Goal: Task Accomplishment & Management: Use online tool/utility

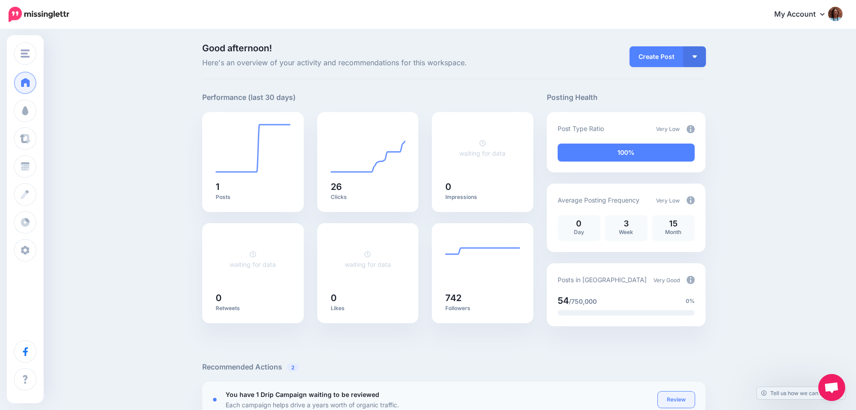
click at [686, 399] on link "Review" at bounding box center [676, 399] width 37 height 16
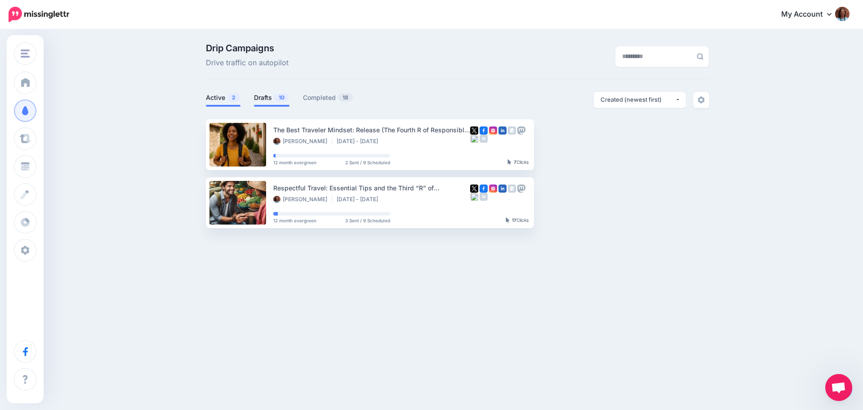
click at [267, 95] on link "Drafts 10" at bounding box center [272, 97] width 36 height 11
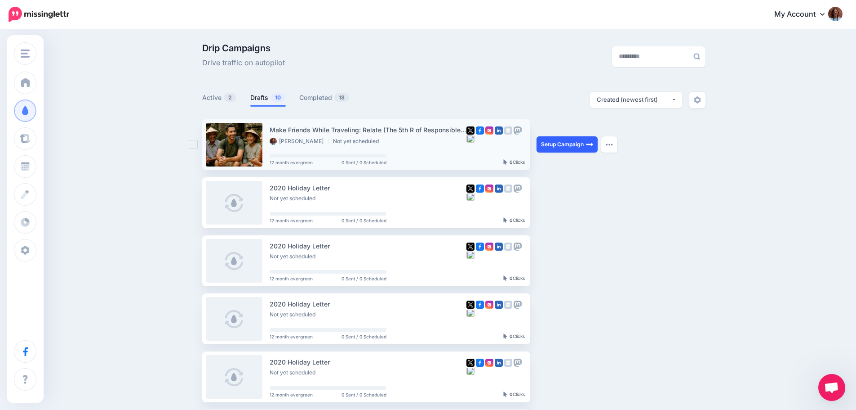
click at [573, 142] on link "Setup Campaign" at bounding box center [567, 144] width 61 height 16
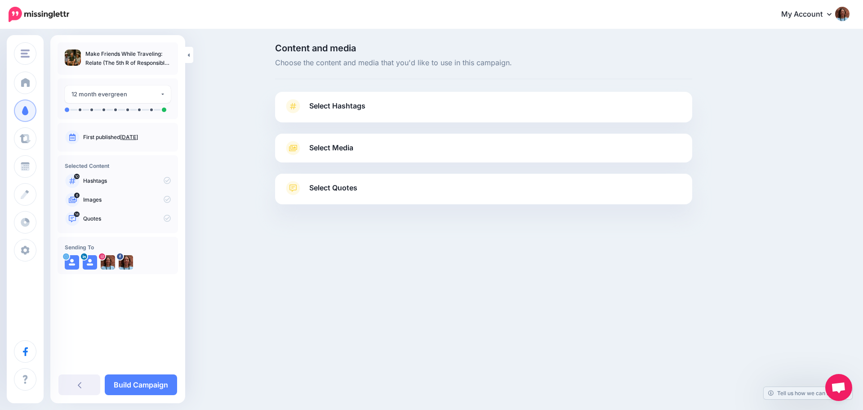
click at [342, 103] on span "Select Hashtags" at bounding box center [337, 106] width 56 height 12
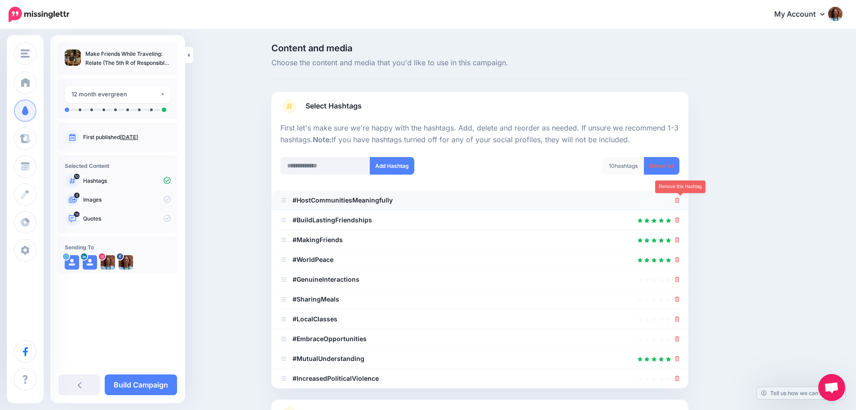
click at [680, 202] on icon at bounding box center [677, 199] width 5 height 5
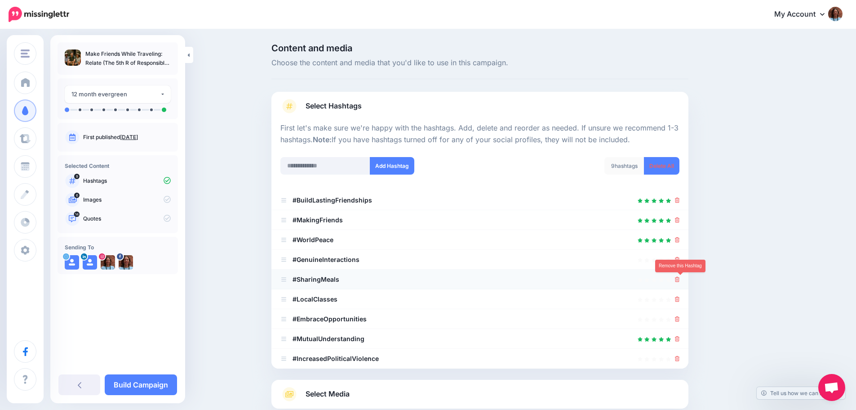
click at [680, 281] on icon at bounding box center [677, 278] width 5 height 5
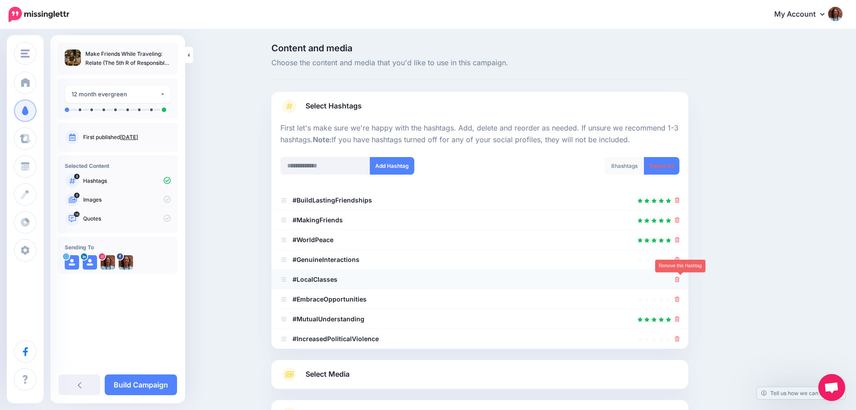
click at [680, 281] on icon at bounding box center [677, 278] width 5 height 5
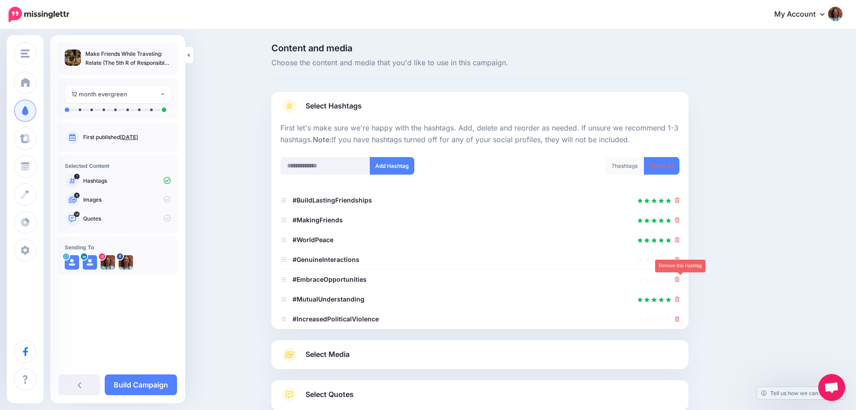
click at [680, 281] on icon at bounding box center [677, 278] width 5 height 5
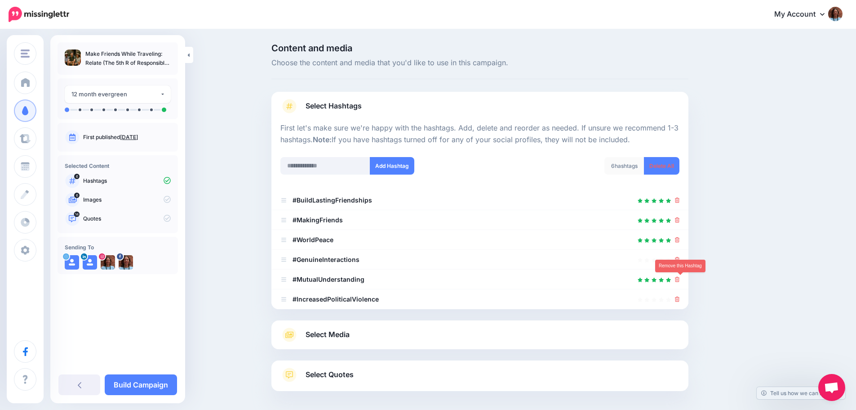
click at [680, 281] on icon at bounding box center [677, 278] width 5 height 5
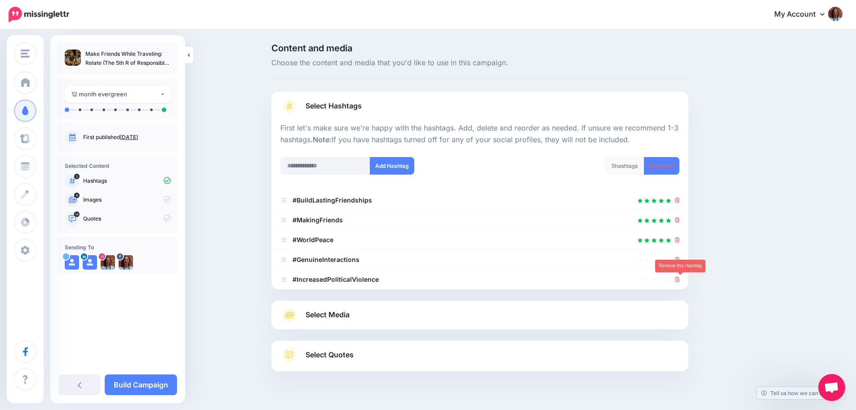
click at [680, 281] on icon at bounding box center [677, 278] width 5 height 5
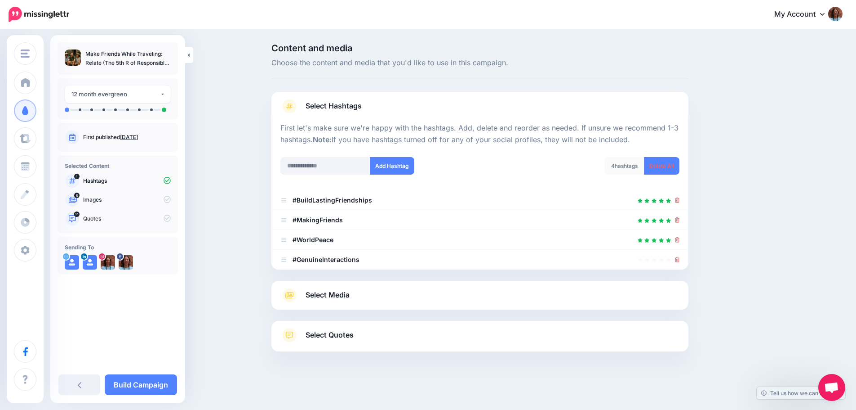
click at [473, 297] on link "Select Media" at bounding box center [480, 295] width 399 height 14
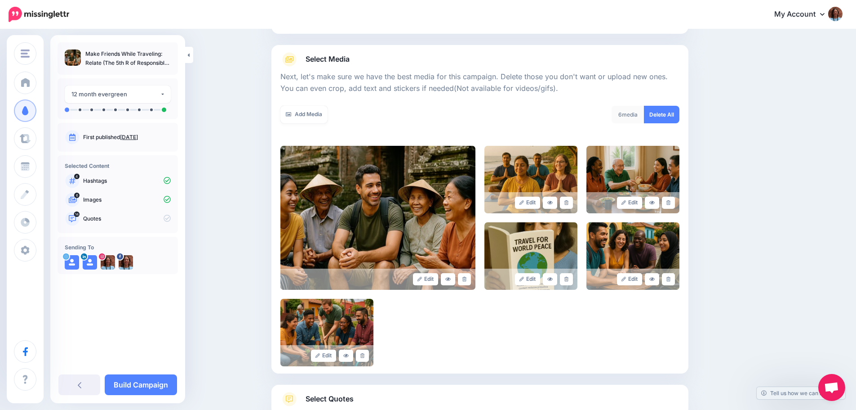
scroll to position [90, 0]
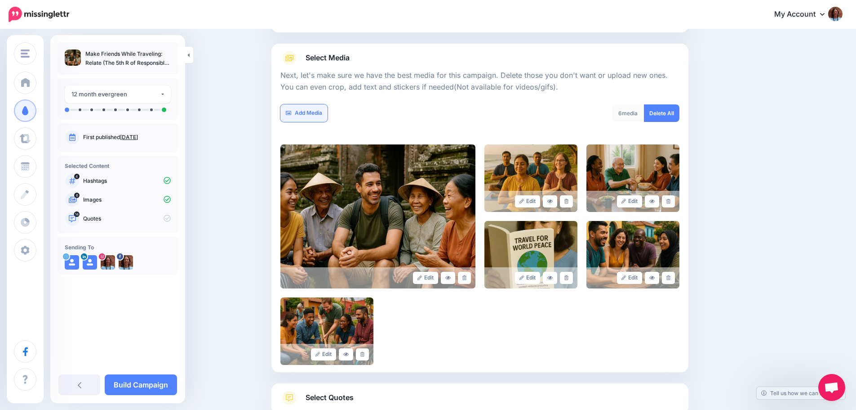
click at [308, 111] on link "Add Media" at bounding box center [304, 113] width 47 height 18
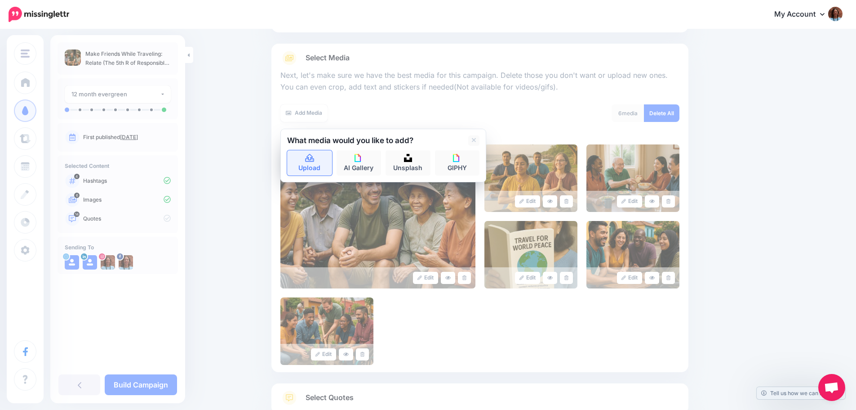
click at [314, 163] on link "Upload" at bounding box center [309, 162] width 45 height 25
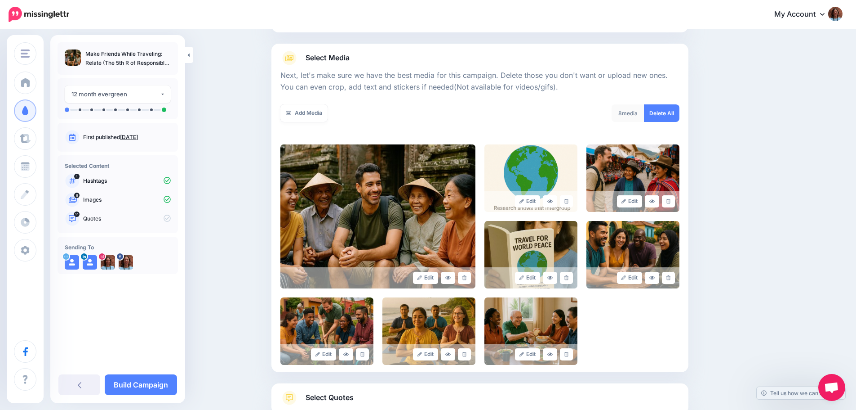
scroll to position [165, 0]
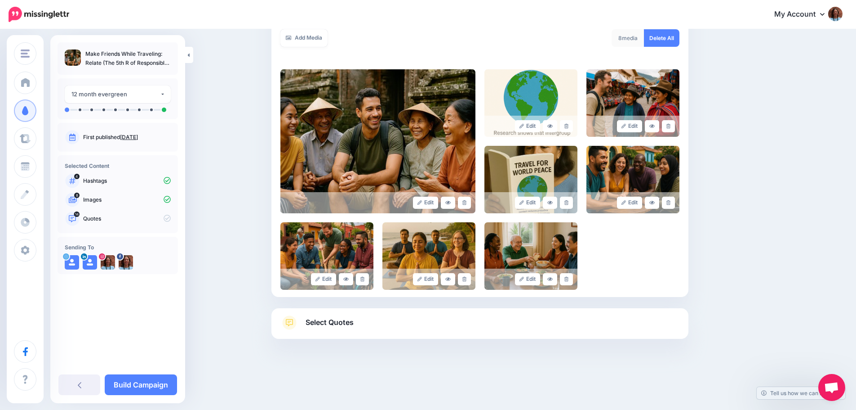
click at [321, 328] on span "Select Quotes" at bounding box center [330, 322] width 48 height 12
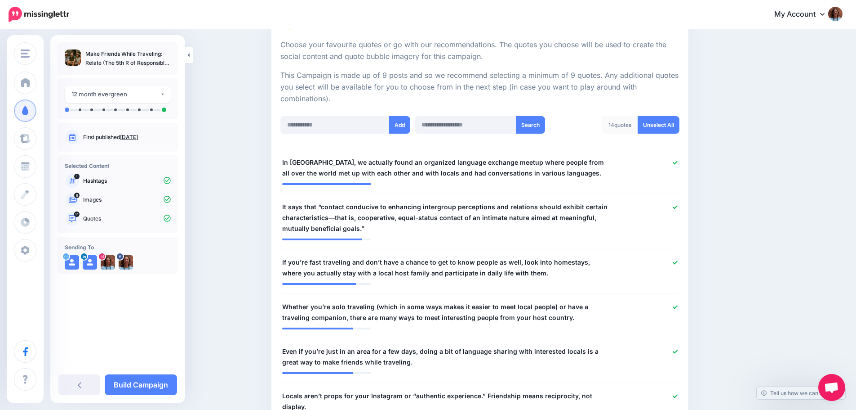
scroll to position [165, 0]
click at [678, 165] on icon at bounding box center [675, 162] width 5 height 5
click at [676, 165] on icon at bounding box center [675, 162] width 5 height 5
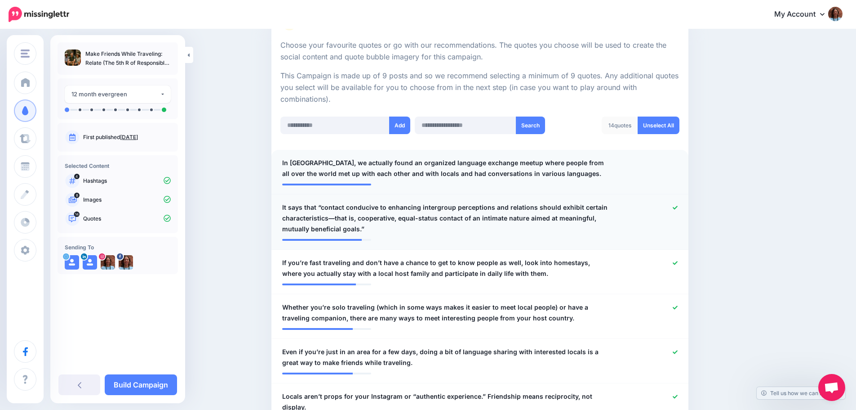
click at [325, 207] on span "It says that “contact conducive to enhancing intergroup perceptions and relatio…" at bounding box center [446, 218] width 328 height 32
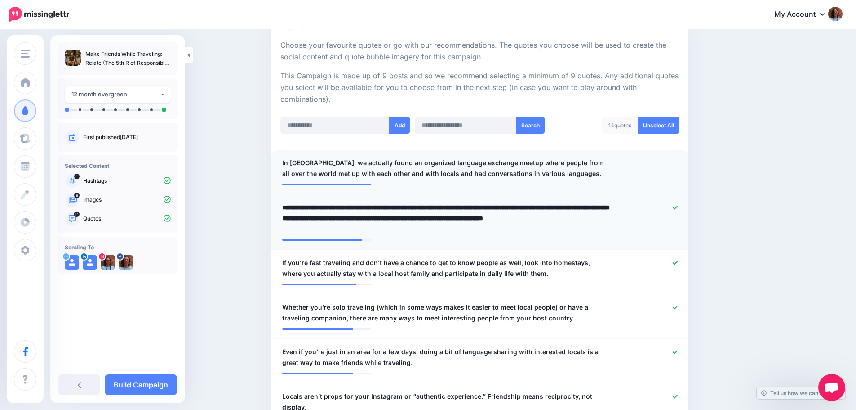
click at [325, 207] on textarea "**********" at bounding box center [446, 218] width 328 height 32
click at [318, 205] on textarea "**********" at bounding box center [446, 218] width 328 height 32
type textarea "**********"
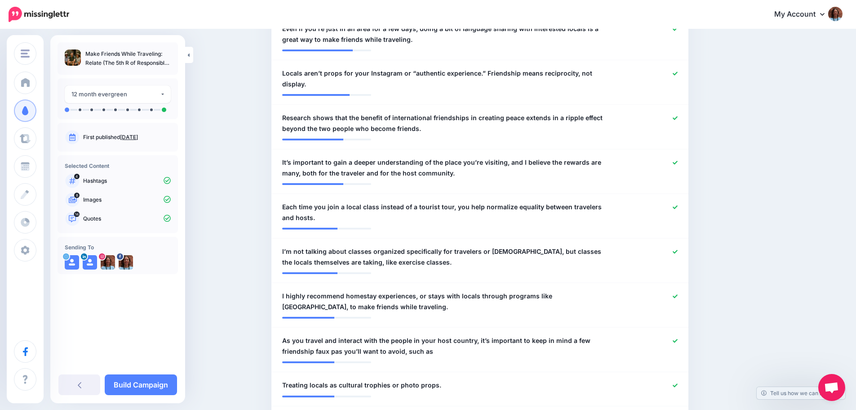
scroll to position [488, 0]
click at [678, 159] on icon at bounding box center [675, 161] width 5 height 5
click at [682, 156] on div at bounding box center [651, 167] width 68 height 22
click at [678, 159] on icon at bounding box center [675, 161] width 5 height 5
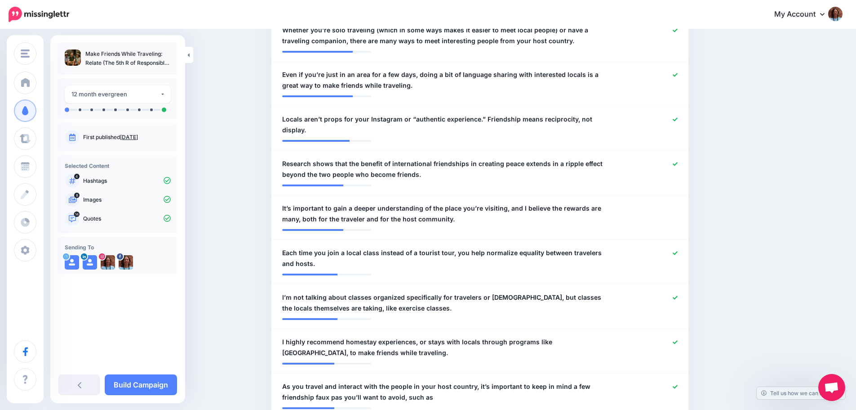
scroll to position [542, 0]
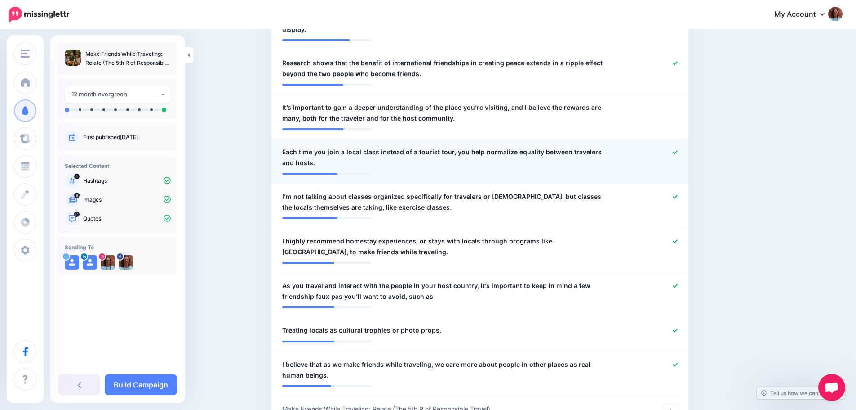
click at [677, 150] on icon at bounding box center [675, 152] width 5 height 5
click at [678, 195] on icon at bounding box center [675, 197] width 5 height 4
click at [677, 236] on div at bounding box center [651, 247] width 68 height 22
click at [677, 239] on icon at bounding box center [675, 241] width 5 height 4
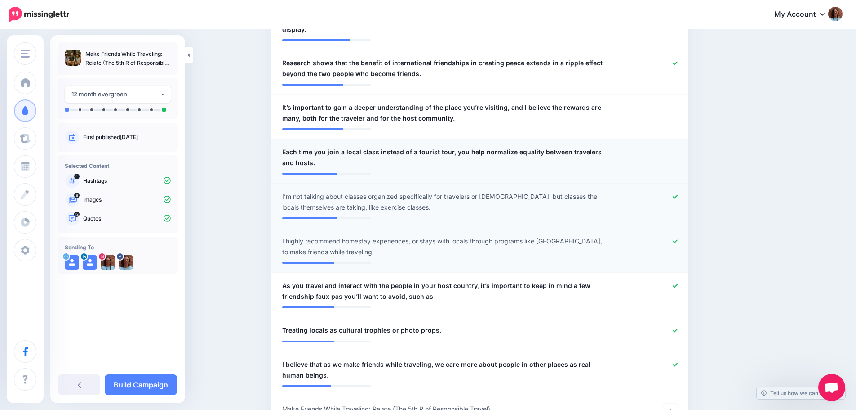
click at [678, 194] on icon at bounding box center [675, 196] width 5 height 5
click at [678, 239] on icon at bounding box center [675, 241] width 5 height 5
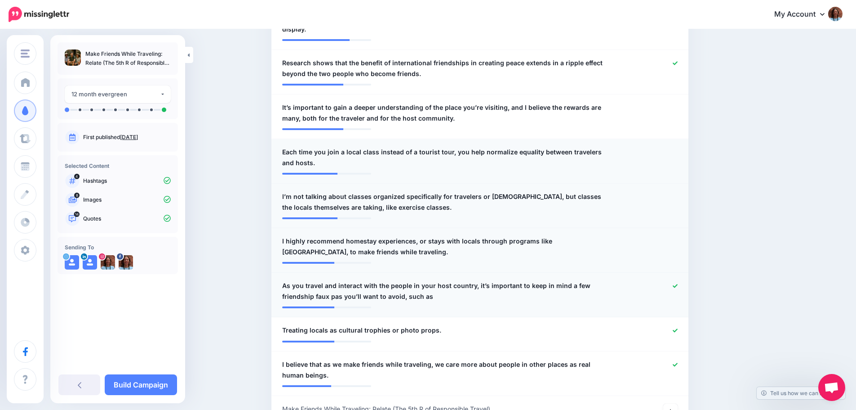
click at [678, 283] on icon at bounding box center [675, 285] width 5 height 5
click at [678, 328] on icon at bounding box center [675, 330] width 5 height 4
click at [678, 362] on icon at bounding box center [675, 364] width 5 height 4
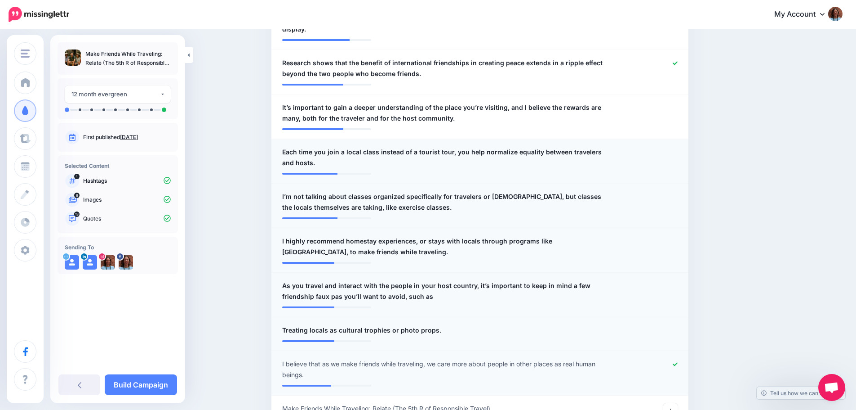
click at [678, 362] on icon at bounding box center [675, 364] width 5 height 4
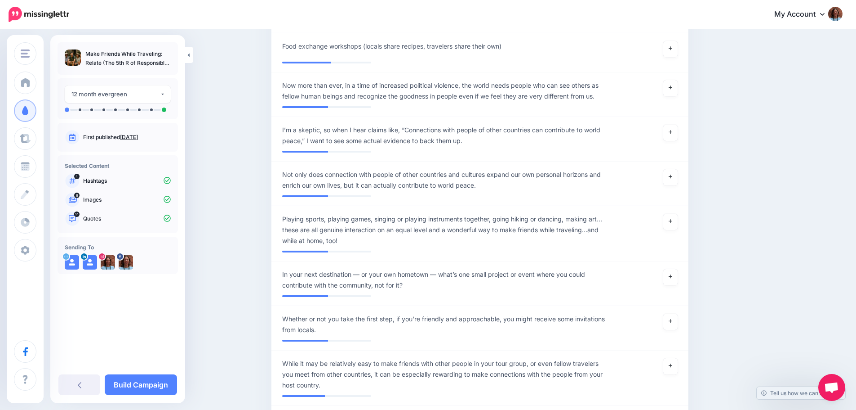
scroll to position [1028, 0]
click at [671, 79] on link at bounding box center [671, 87] width 14 height 16
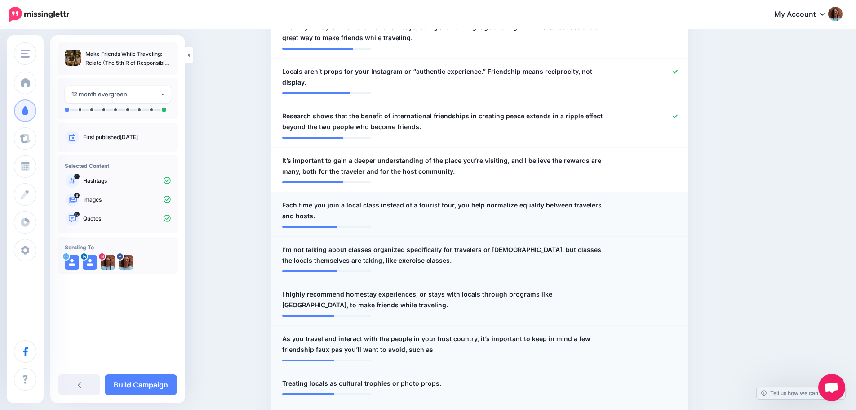
scroll to position [488, 0]
click at [463, 156] on span "It’s important to gain a deeper understanding of the place you’re visiting, and…" at bounding box center [446, 167] width 328 height 22
click at [670, 156] on div at bounding box center [651, 167] width 68 height 22
click at [680, 156] on div at bounding box center [651, 167] width 68 height 22
click at [575, 156] on span "It’s important to gain a deeper understanding of the place you’re visiting, and…" at bounding box center [446, 167] width 328 height 22
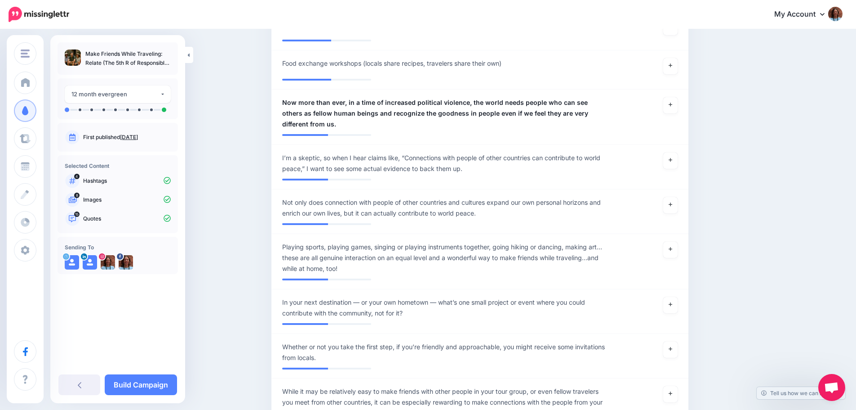
scroll to position [992, 0]
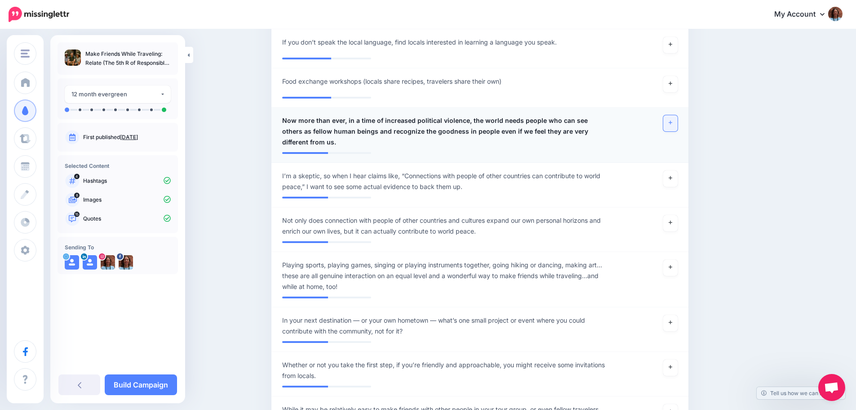
click at [673, 121] on icon at bounding box center [671, 123] width 4 height 4
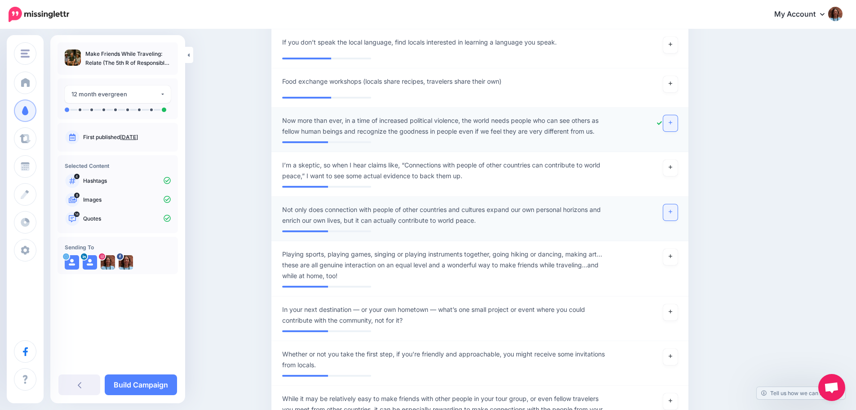
click at [673, 207] on link at bounding box center [671, 212] width 14 height 16
click at [677, 206] on link at bounding box center [671, 212] width 14 height 16
click at [678, 249] on link at bounding box center [671, 257] width 14 height 16
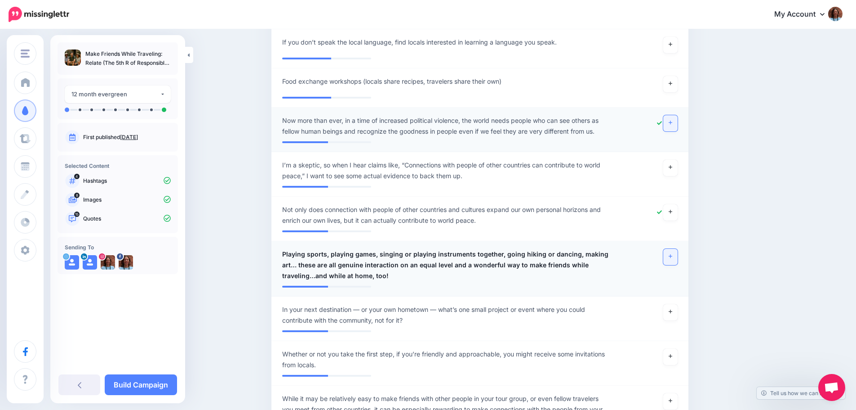
click at [678, 249] on link at bounding box center [671, 257] width 14 height 16
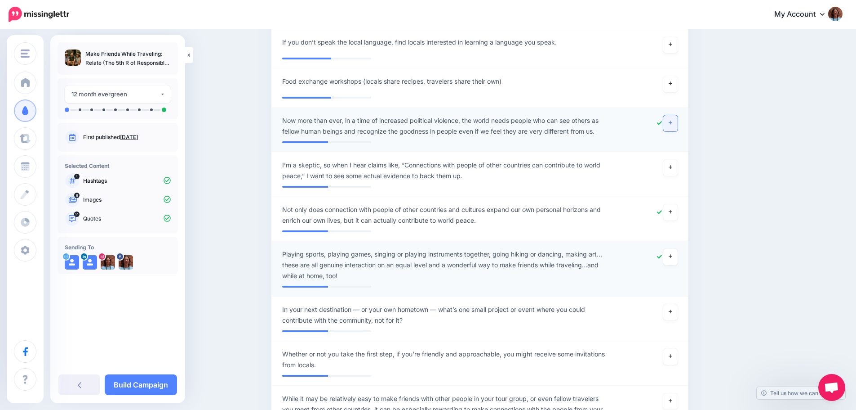
click at [558, 256] on span "Playing sports, playing games, singing or playing instruments together, going h…" at bounding box center [446, 265] width 328 height 32
click at [547, 205] on span "Not only does connection with people of other countries and cultures expand our…" at bounding box center [446, 215] width 328 height 22
click at [520, 118] on span "Now more than ever, in a time of increased political violence, the world needs …" at bounding box center [446, 126] width 328 height 22
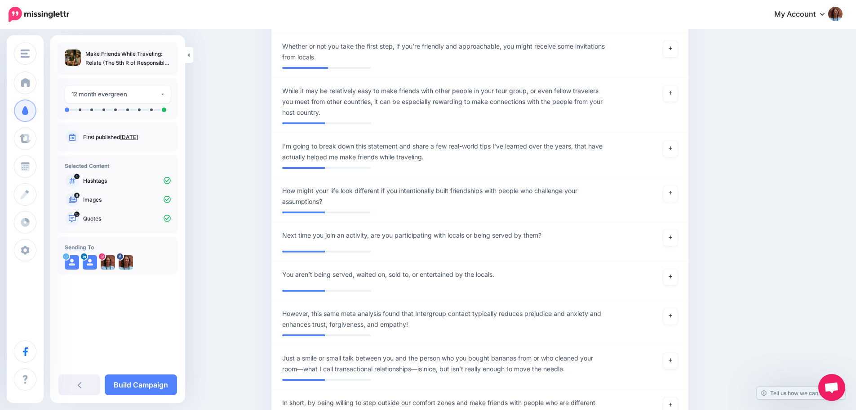
scroll to position [1265, 0]
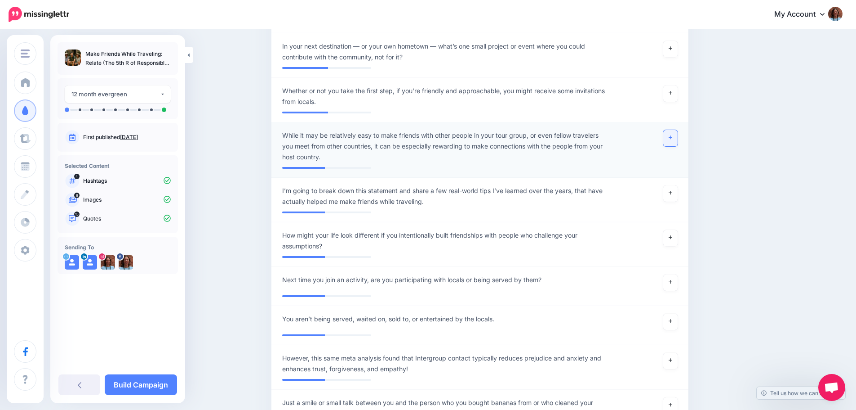
click at [675, 130] on link at bounding box center [671, 138] width 14 height 16
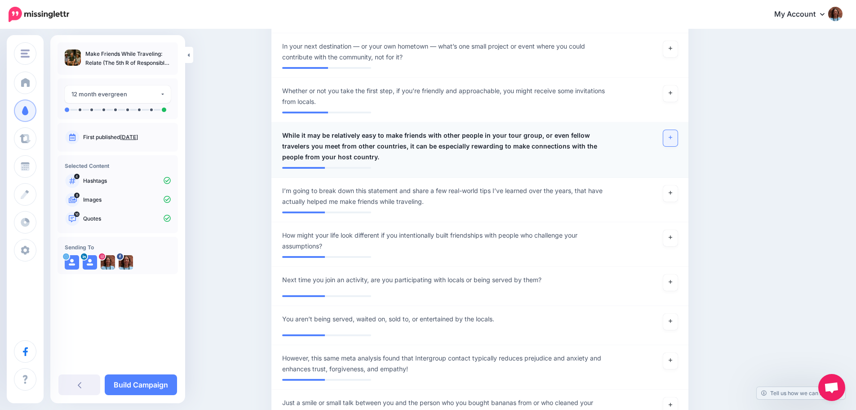
click at [675, 130] on link at bounding box center [671, 138] width 14 height 16
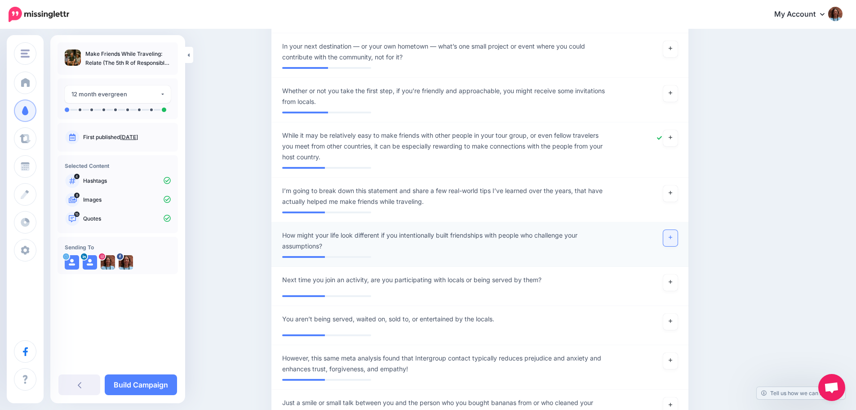
click at [671, 230] on link at bounding box center [671, 238] width 14 height 16
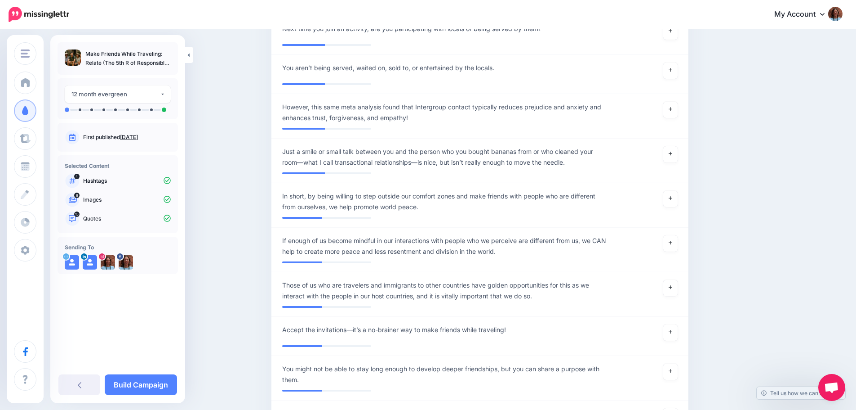
scroll to position [1517, 0]
click at [676, 190] on link at bounding box center [671, 198] width 14 height 16
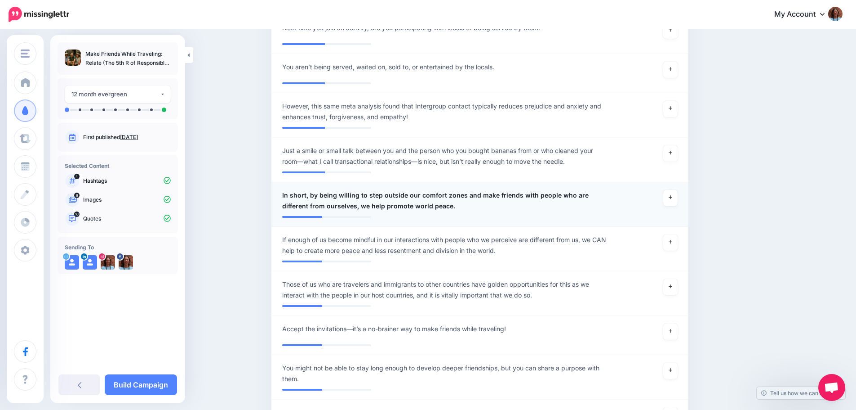
click at [320, 190] on span "In short, by being willing to step outside our comfort zones and make friends w…" at bounding box center [446, 201] width 328 height 22
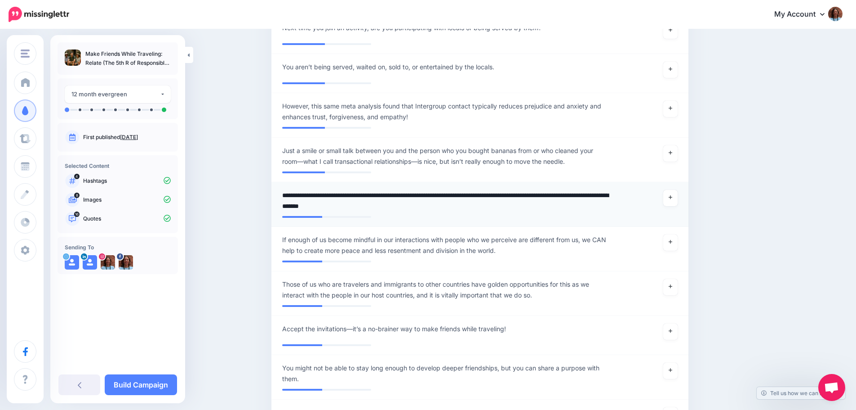
click at [315, 190] on textarea "**********" at bounding box center [446, 201] width 328 height 22
type textarea "**********"
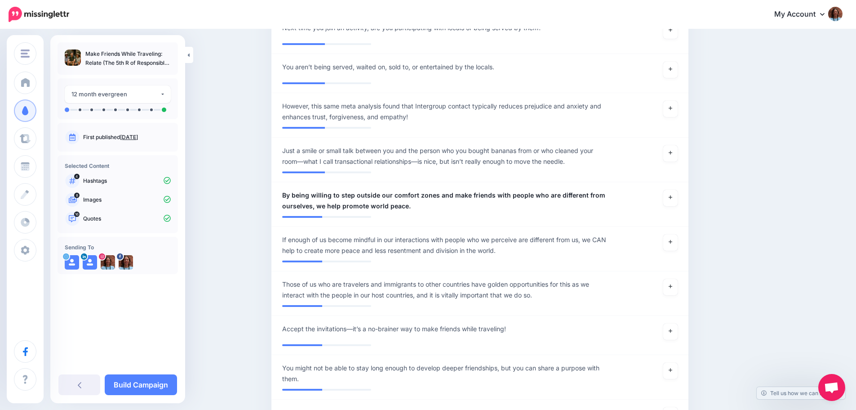
click at [673, 234] on link at bounding box center [671, 242] width 14 height 16
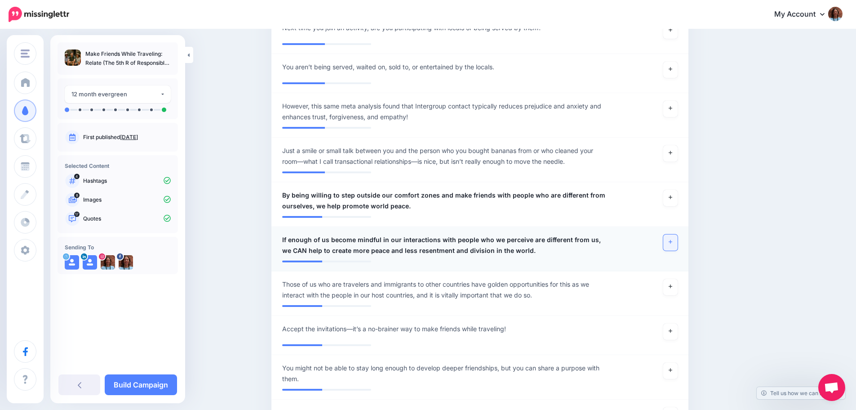
click at [671, 234] on link at bounding box center [671, 242] width 14 height 16
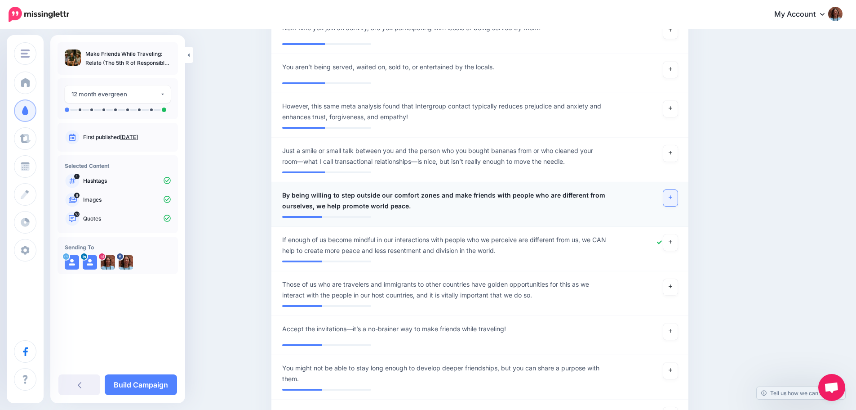
click at [678, 190] on link at bounding box center [671, 198] width 14 height 16
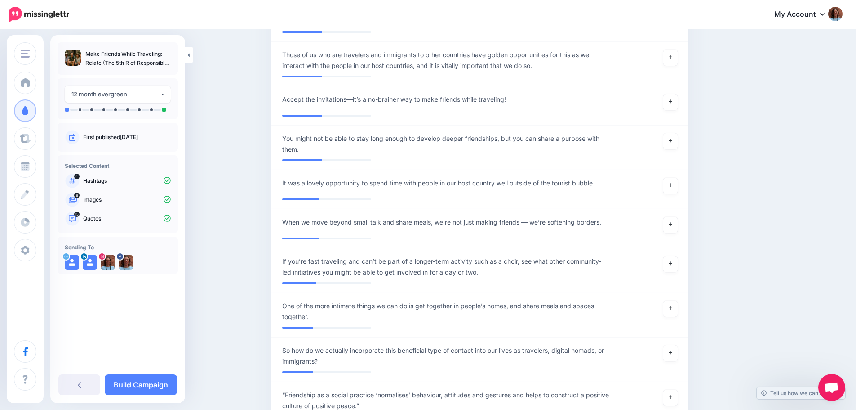
scroll to position [1774, 0]
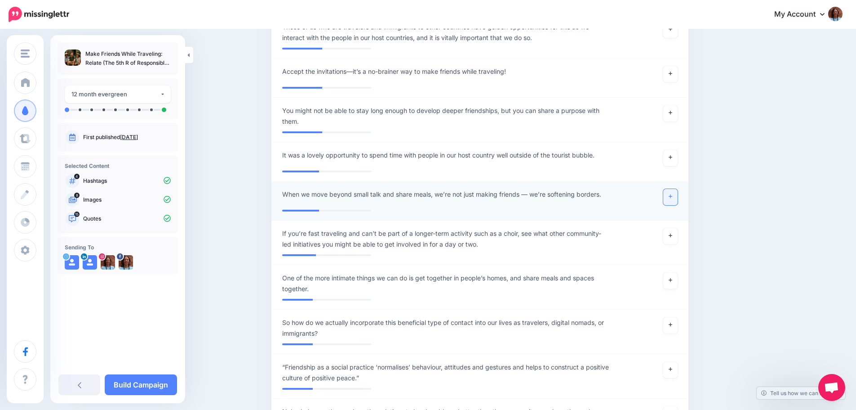
click at [673, 194] on icon at bounding box center [671, 196] width 4 height 5
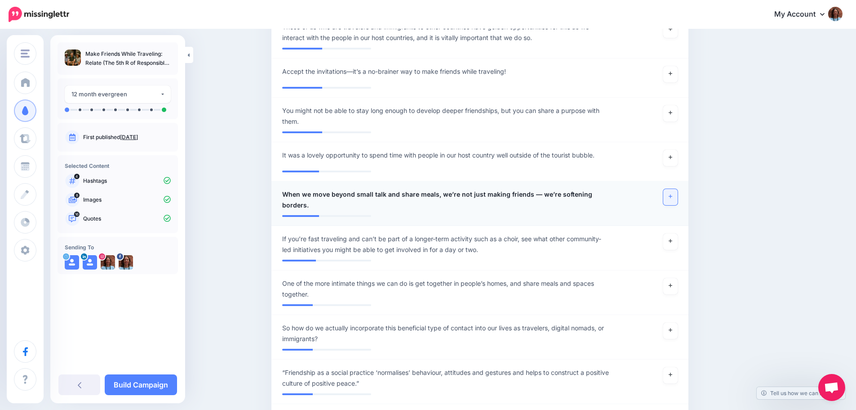
click at [673, 194] on icon at bounding box center [671, 196] width 4 height 5
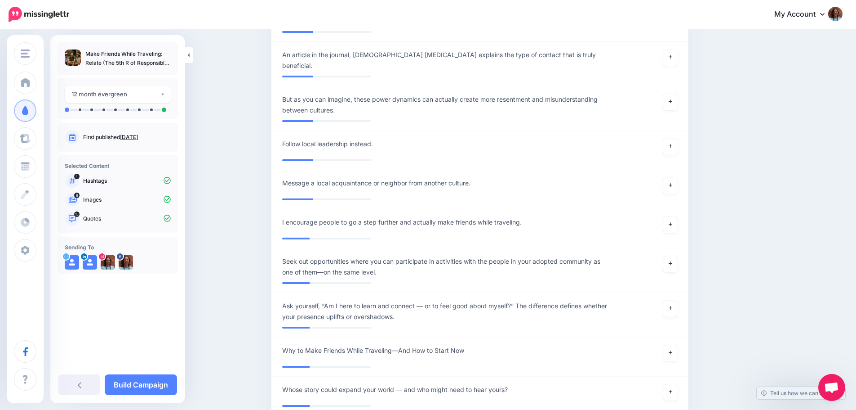
scroll to position [2188, 0]
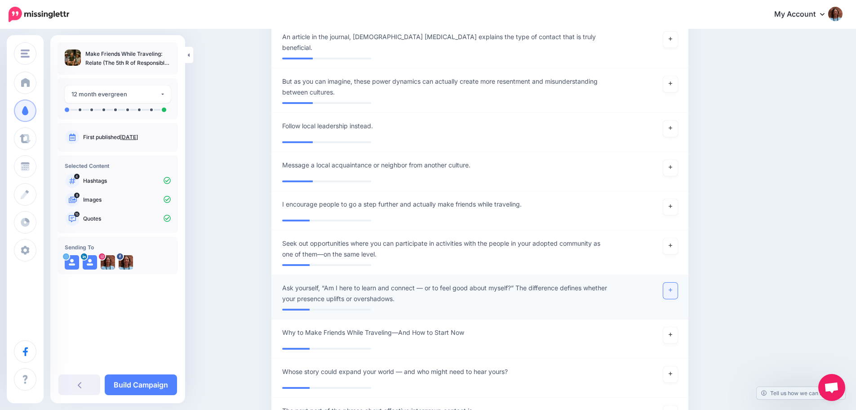
click at [673, 288] on icon at bounding box center [671, 290] width 4 height 4
click at [722, 305] on div "Content and media Choose the content and media that you'd like to use in this c…" at bounding box center [523, 287] width 517 height 4863
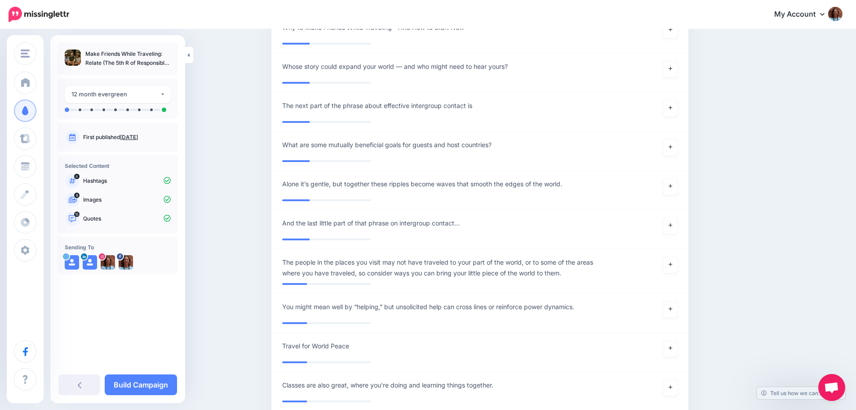
scroll to position [2494, 0]
click at [672, 256] on link at bounding box center [671, 264] width 14 height 16
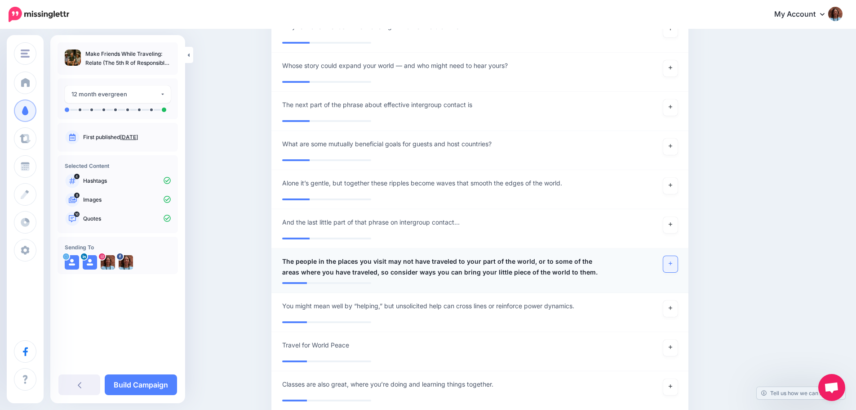
click at [672, 256] on link at bounding box center [671, 264] width 14 height 16
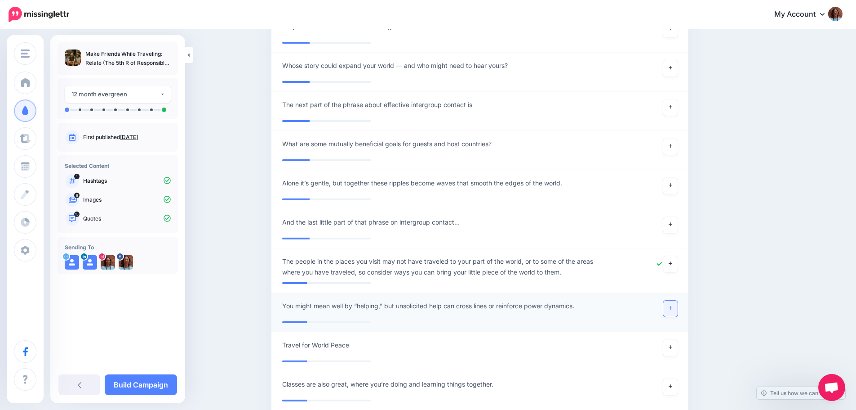
click at [672, 300] on link at bounding box center [671, 308] width 14 height 16
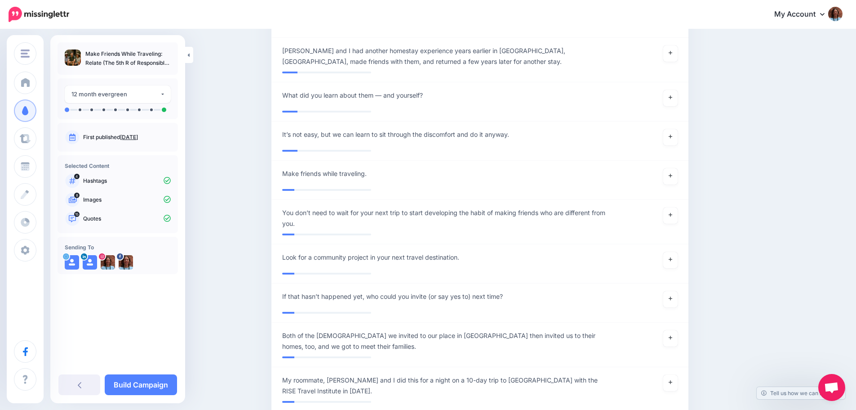
scroll to position [3609, 0]
click at [673, 206] on link at bounding box center [671, 214] width 14 height 16
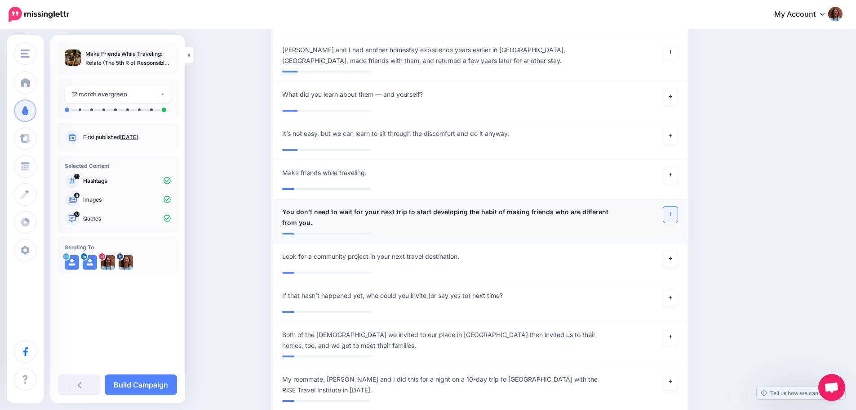
click at [673, 206] on link at bounding box center [671, 214] width 14 height 16
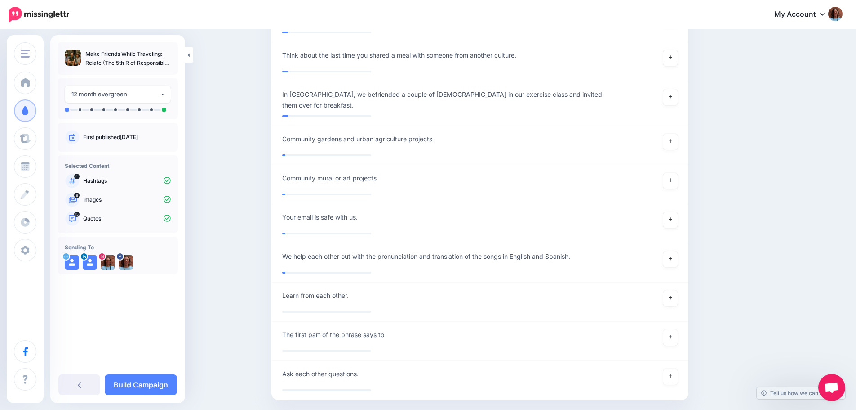
scroll to position [4481, 0]
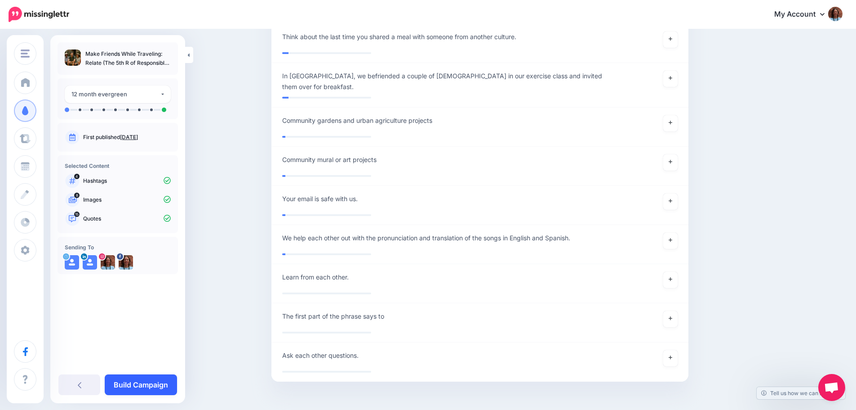
click at [146, 385] on link "Build Campaign" at bounding box center [141, 384] width 72 height 21
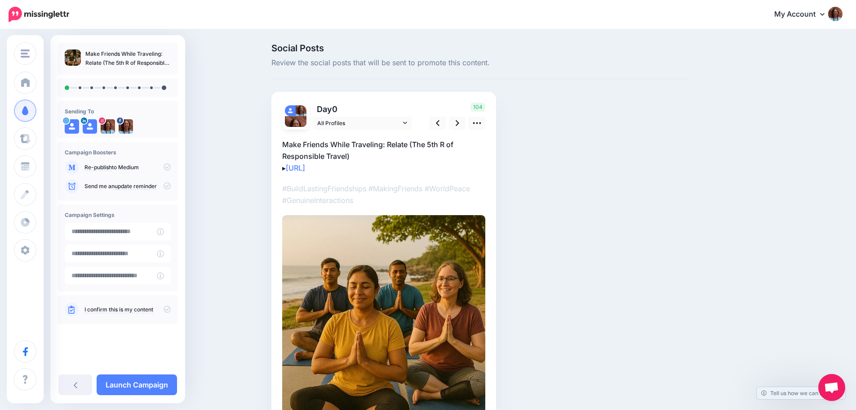
click at [810, 161] on div "Social Posts Review the social posts that will be sent to promote this content.…" at bounding box center [428, 249] width 856 height 439
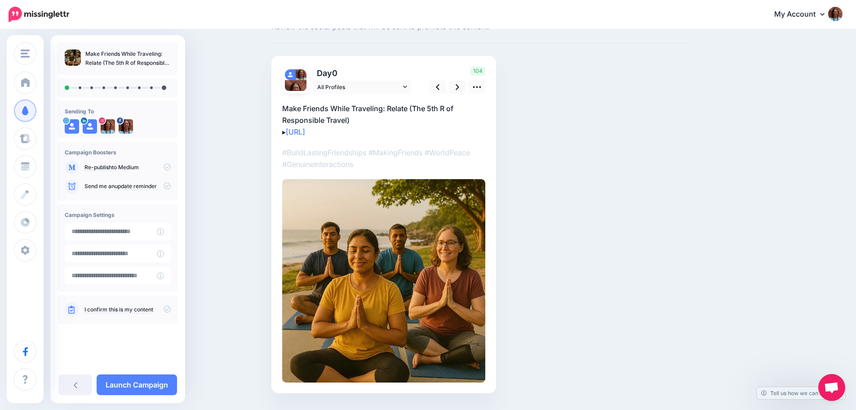
scroll to position [54, 0]
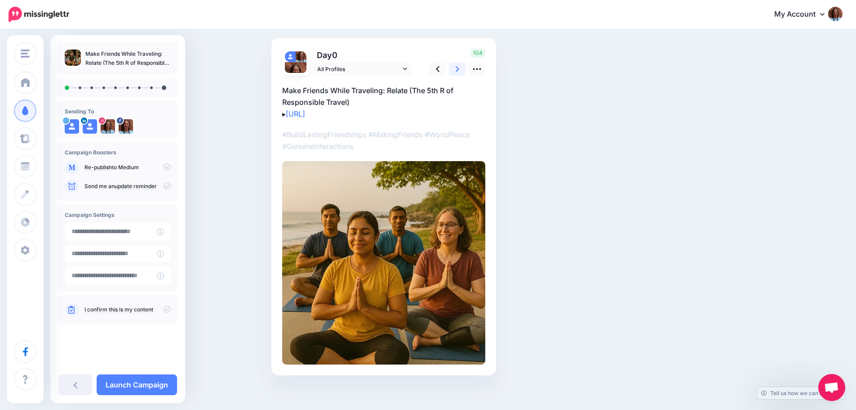
click at [461, 74] on link at bounding box center [457, 68] width 17 height 13
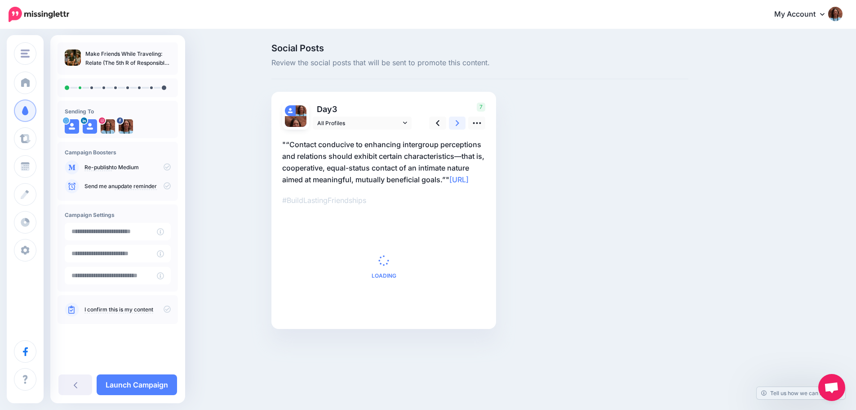
scroll to position [0, 0]
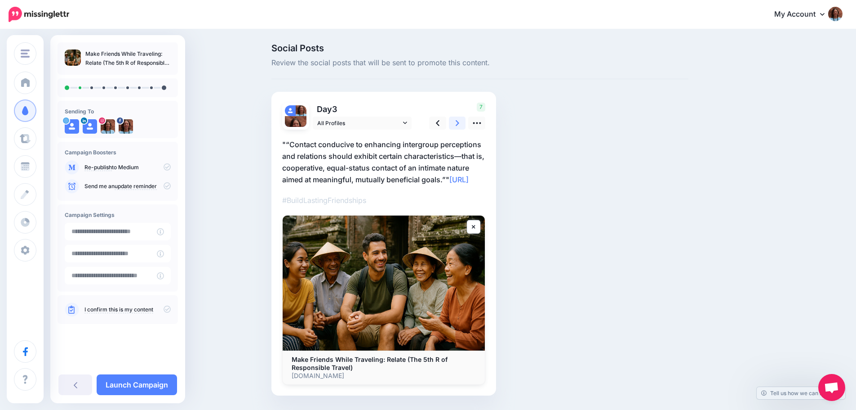
click at [459, 122] on icon at bounding box center [458, 123] width 4 height 6
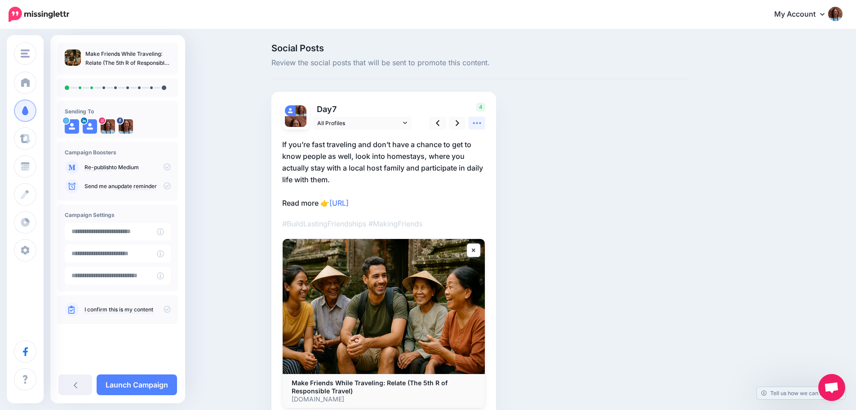
click at [480, 124] on icon at bounding box center [476, 122] width 9 height 9
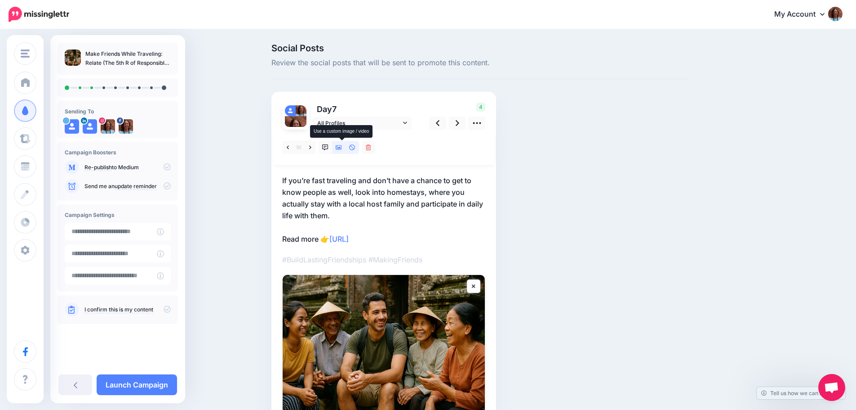
click at [342, 146] on icon at bounding box center [339, 147] width 6 height 6
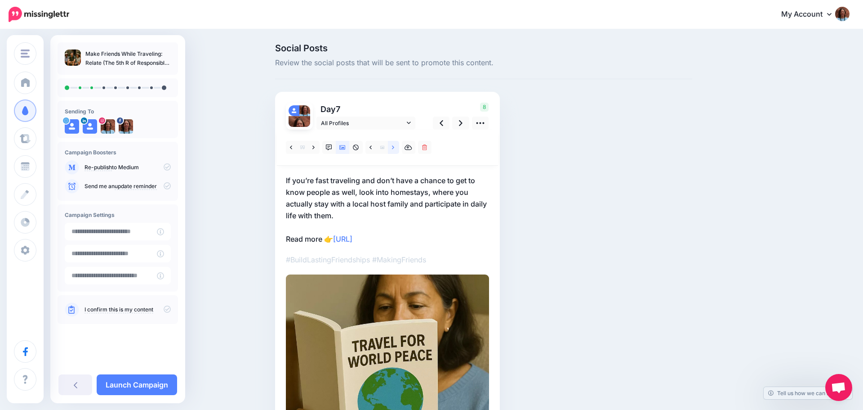
click at [392, 148] on icon at bounding box center [393, 147] width 2 height 6
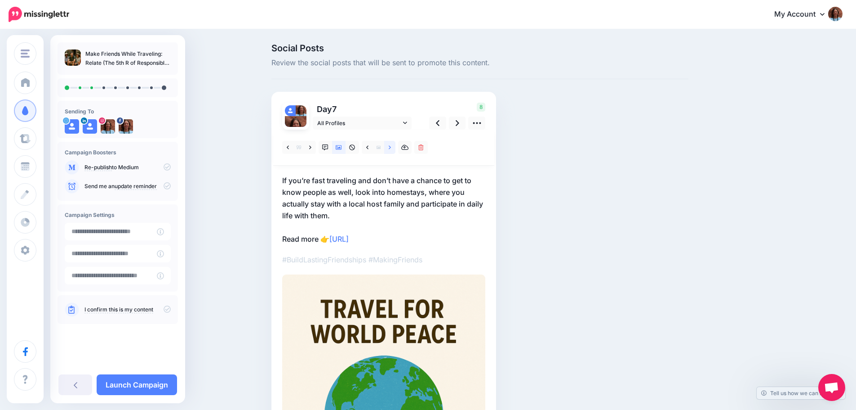
click at [391, 148] on icon at bounding box center [390, 147] width 2 height 6
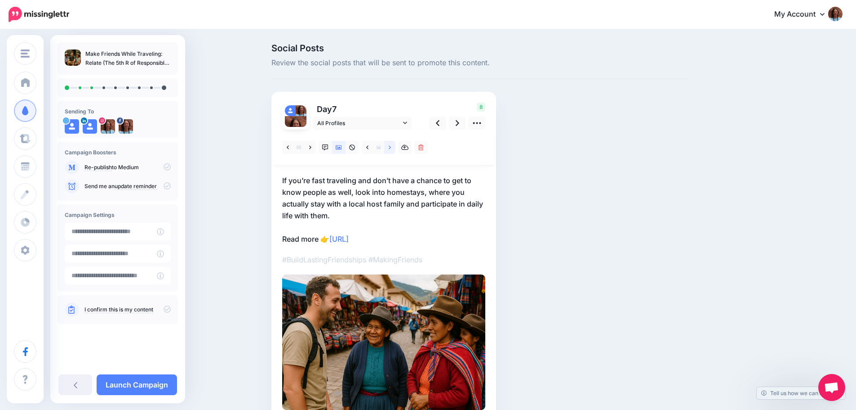
click at [391, 148] on icon at bounding box center [390, 147] width 2 height 6
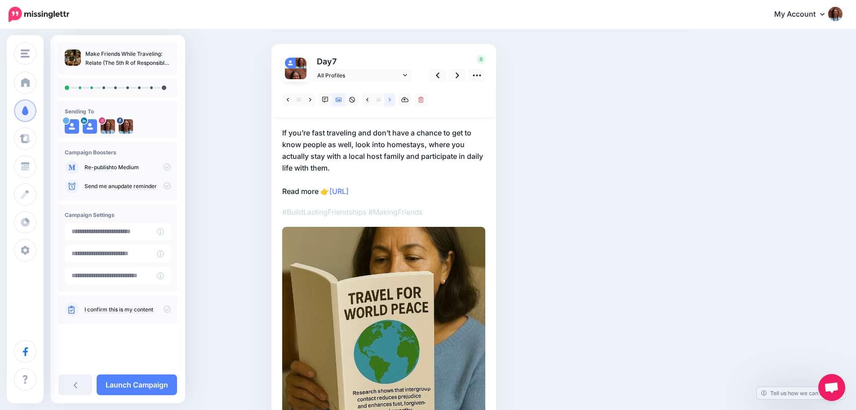
scroll to position [61, 0]
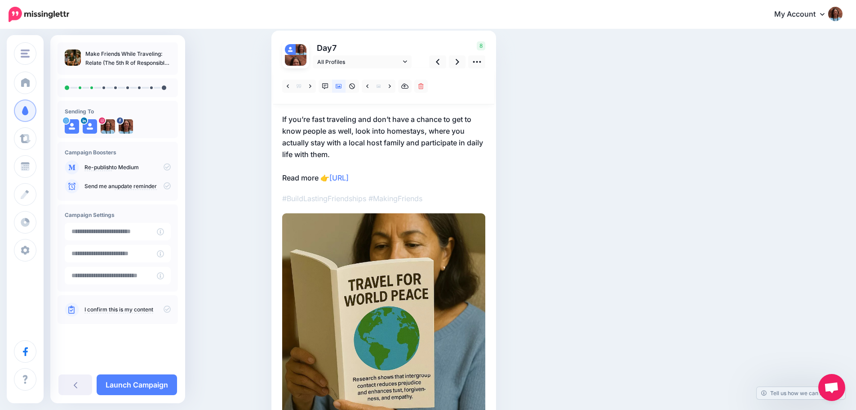
click at [374, 94] on div at bounding box center [383, 86] width 221 height 36
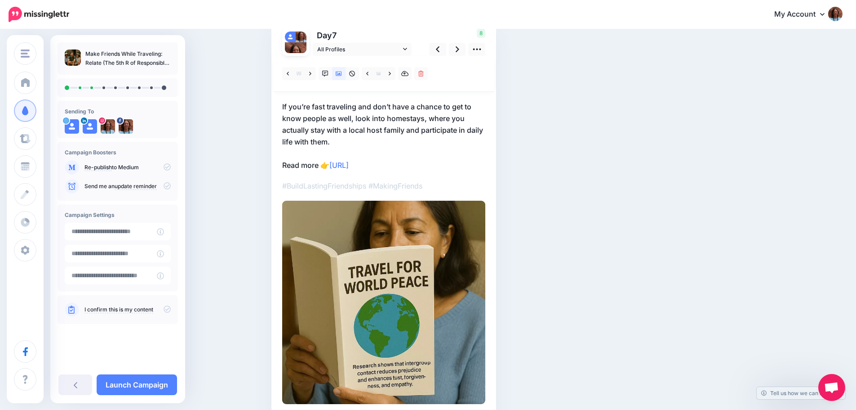
scroll to position [74, 0]
click at [440, 46] on icon at bounding box center [438, 48] width 4 height 9
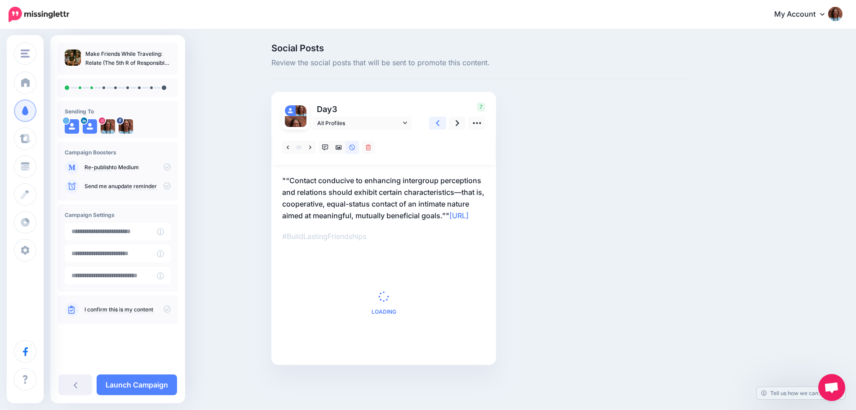
scroll to position [74, 0]
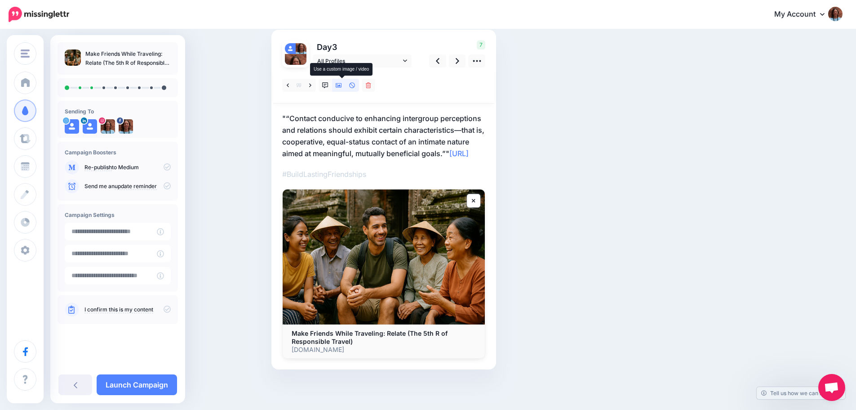
click at [340, 82] on icon at bounding box center [339, 85] width 6 height 6
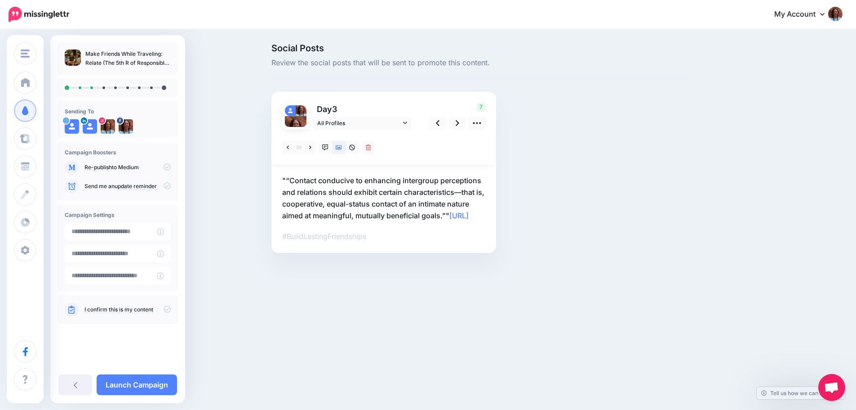
scroll to position [0, 0]
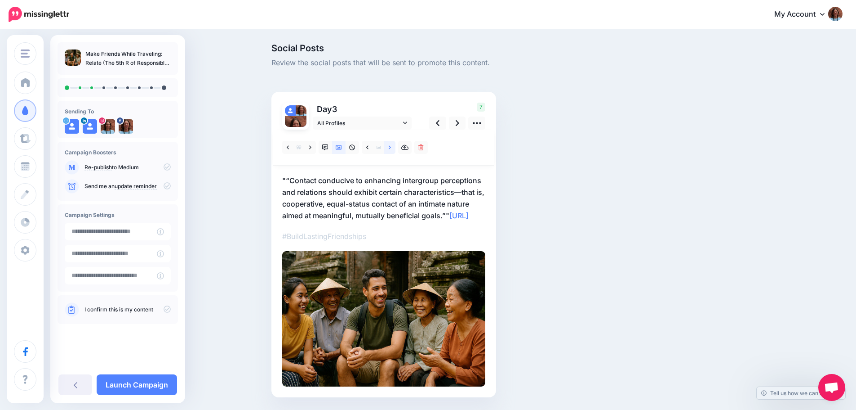
click at [396, 147] on link at bounding box center [389, 147] width 11 height 13
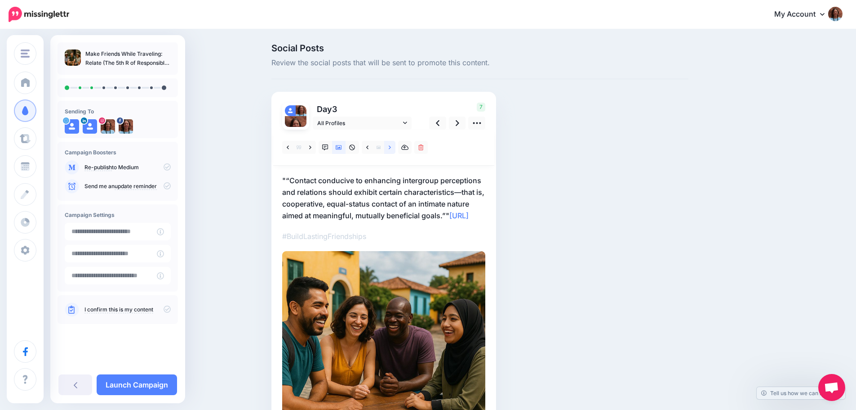
click at [390, 148] on link at bounding box center [389, 147] width 11 height 13
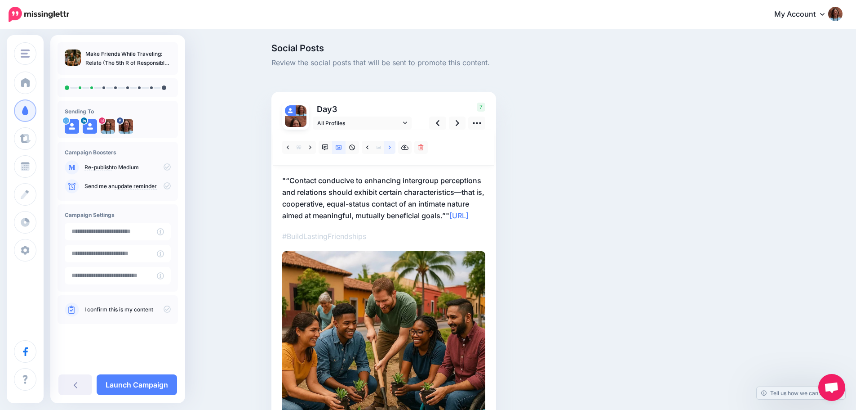
click at [395, 148] on link at bounding box center [389, 147] width 11 height 13
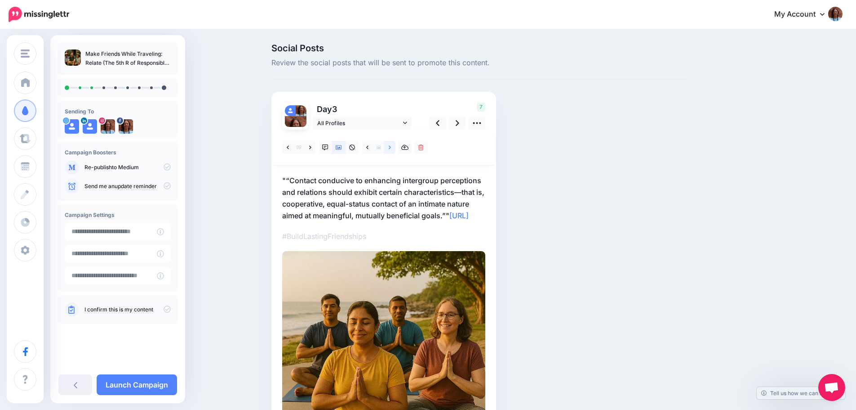
click at [395, 148] on link at bounding box center [389, 147] width 11 height 13
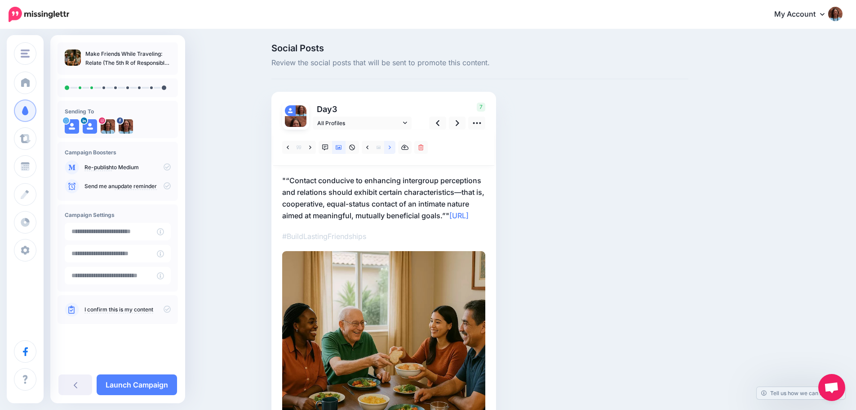
click at [395, 148] on link at bounding box center [389, 147] width 11 height 13
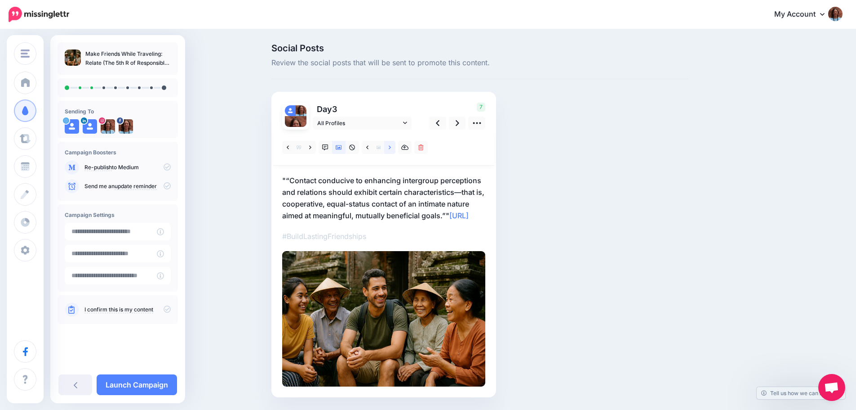
click at [395, 148] on link at bounding box center [389, 147] width 11 height 13
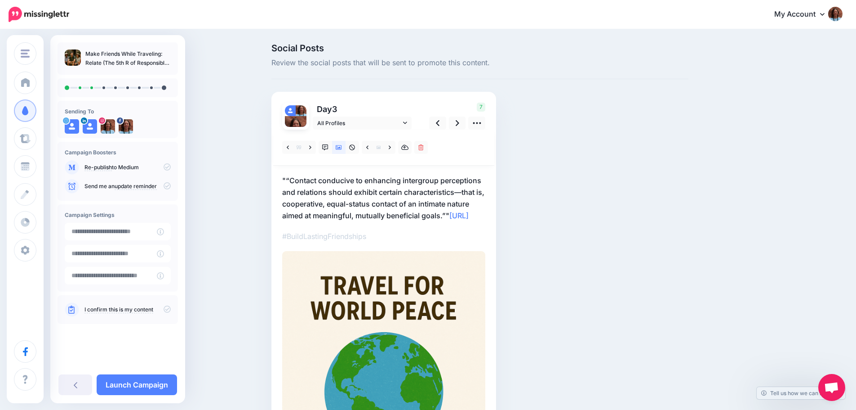
click at [680, 152] on div "Social Posts Review the social posts that will be sent to promote this content.…" at bounding box center [480, 319] width 431 height 550
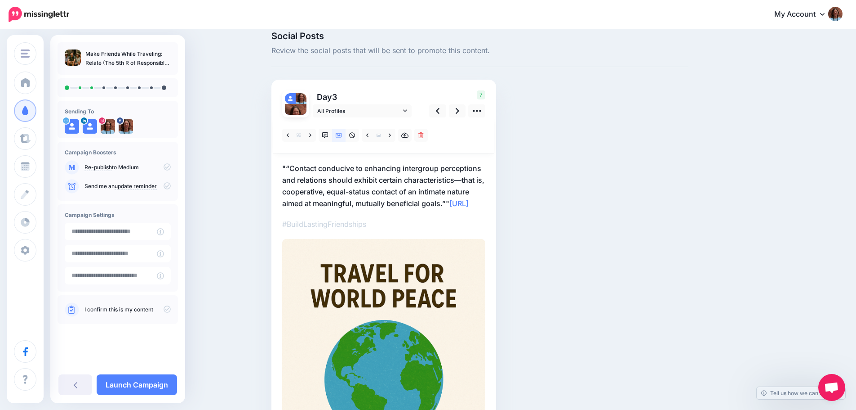
scroll to position [11, 0]
click at [395, 135] on link at bounding box center [389, 135] width 11 height 13
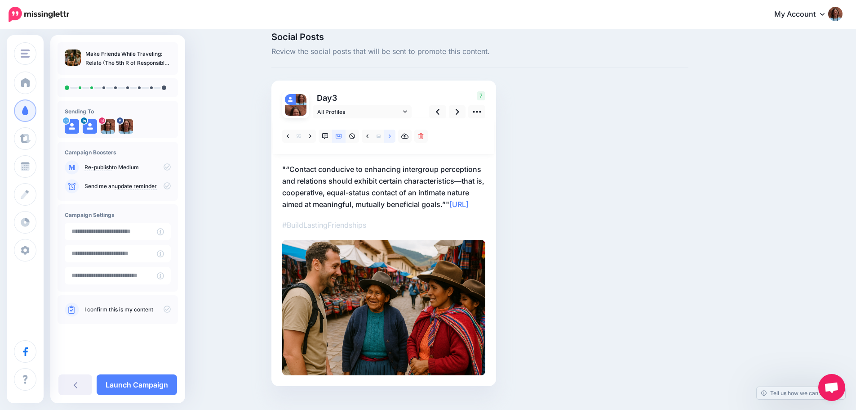
click at [395, 135] on link at bounding box center [389, 135] width 11 height 13
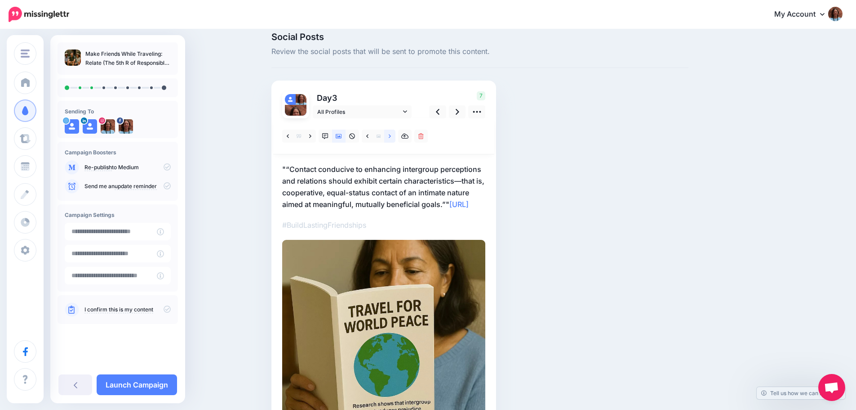
click at [395, 135] on link at bounding box center [389, 135] width 11 height 13
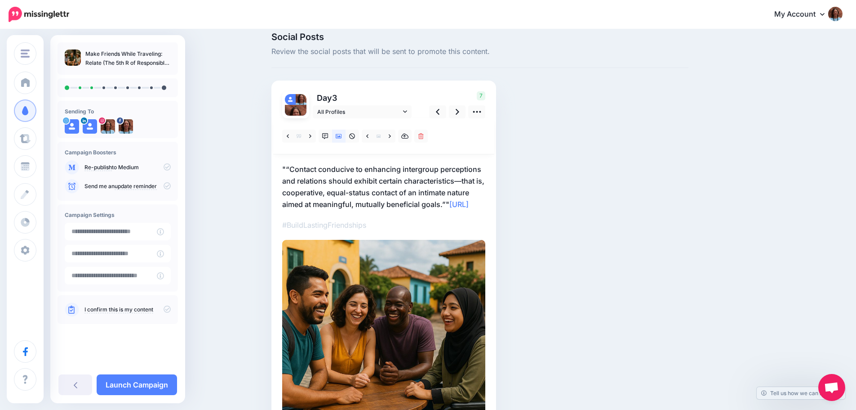
click at [595, 165] on div "Social Posts Review the social posts that will be sent to promote this content.…" at bounding box center [480, 256] width 431 height 448
click at [369, 134] on icon at bounding box center [367, 136] width 2 height 6
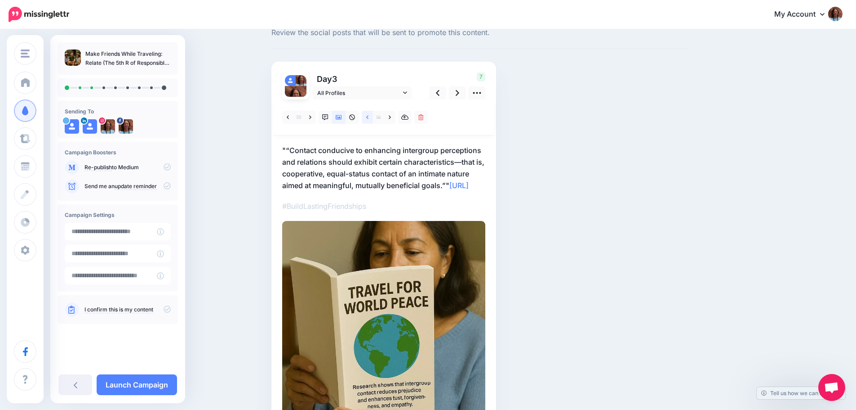
scroll to position [29, 0]
click at [459, 95] on icon at bounding box center [458, 94] width 4 height 6
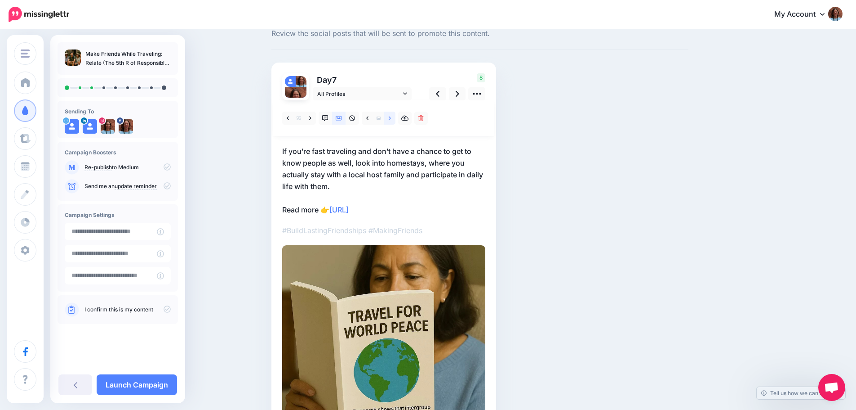
click at [391, 118] on icon at bounding box center [390, 118] width 2 height 6
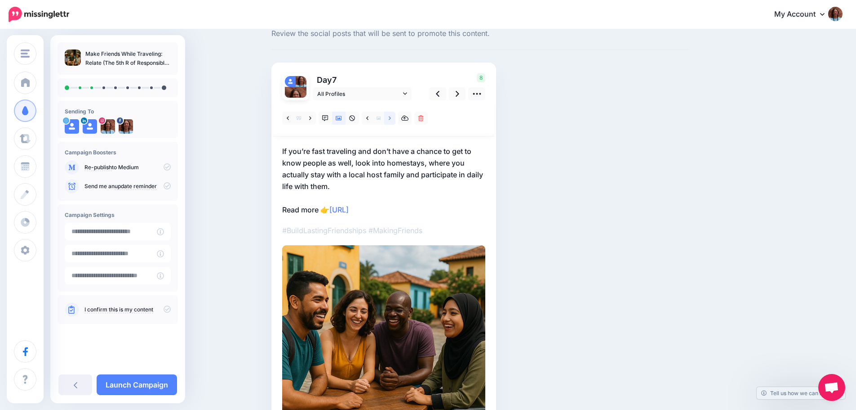
click at [391, 118] on icon at bounding box center [390, 118] width 2 height 6
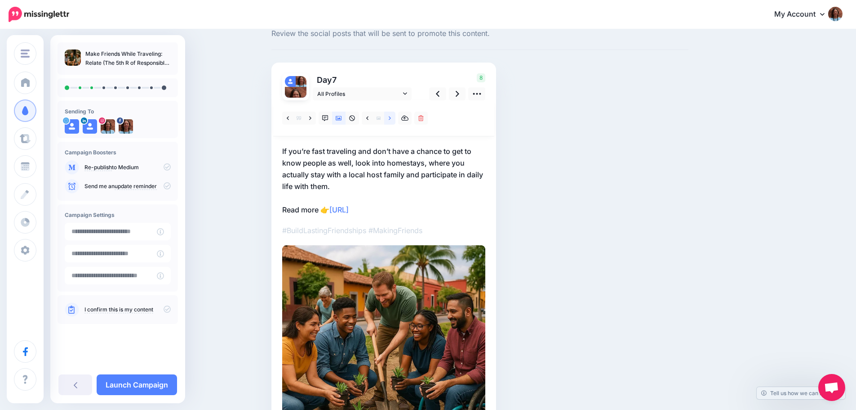
click at [391, 118] on icon at bounding box center [390, 118] width 2 height 6
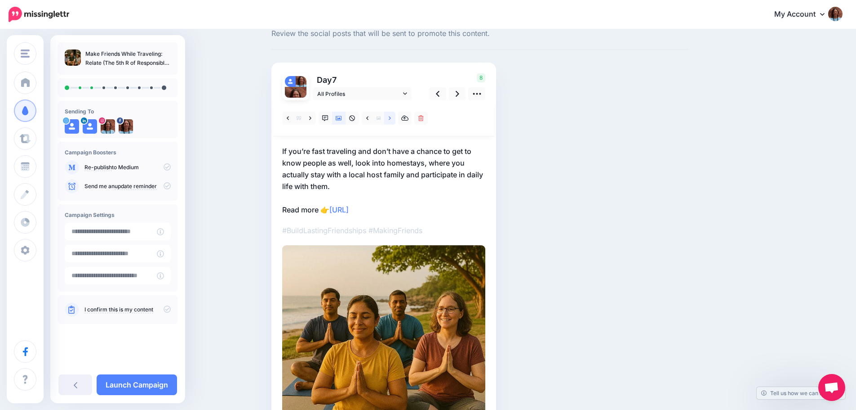
click at [391, 118] on icon at bounding box center [390, 118] width 2 height 6
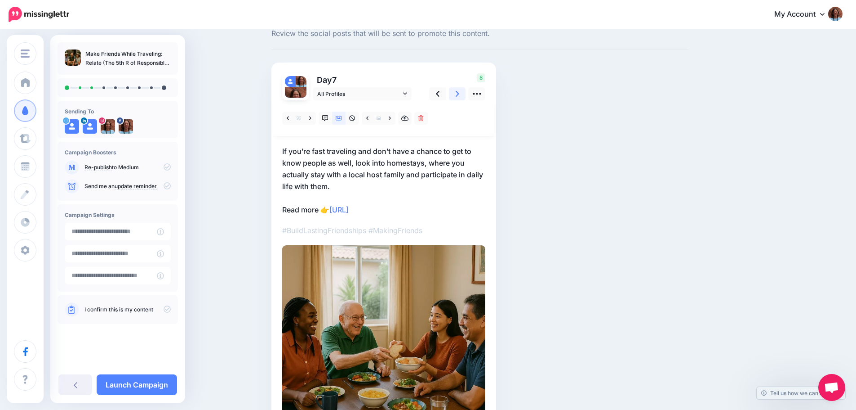
click at [459, 93] on icon at bounding box center [458, 93] width 4 height 9
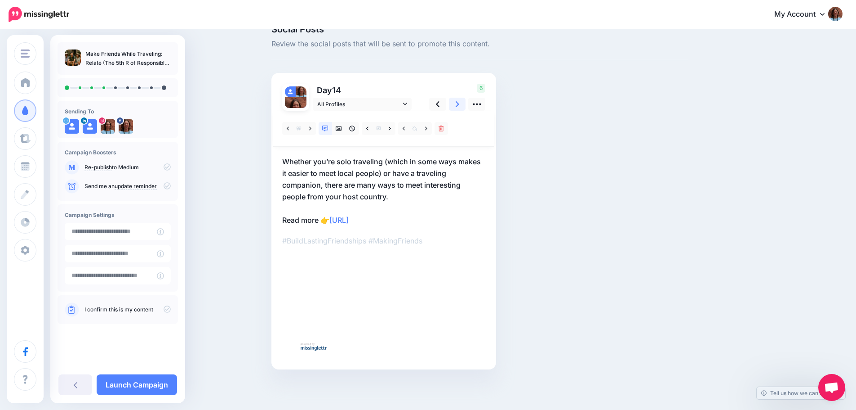
scroll to position [19, 0]
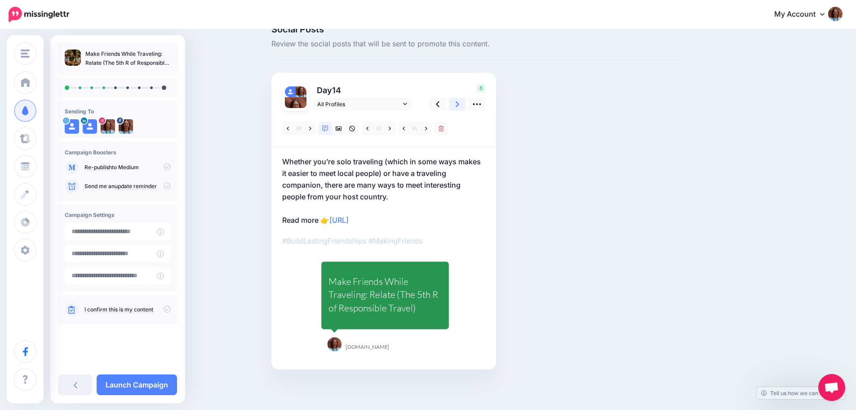
click at [459, 105] on icon at bounding box center [458, 103] width 4 height 9
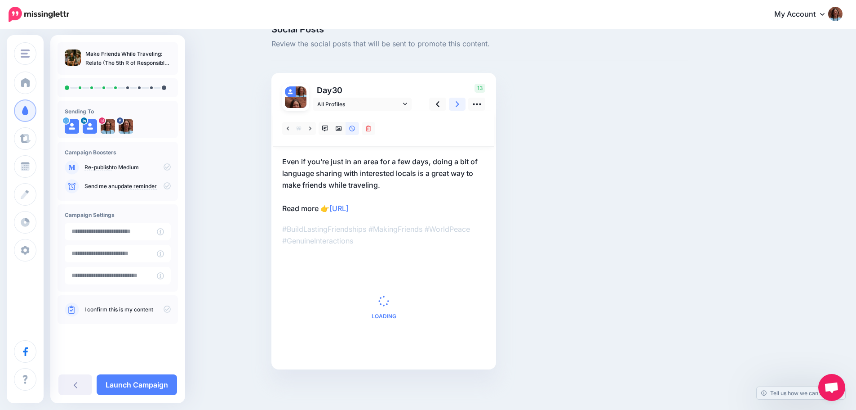
scroll to position [29, 0]
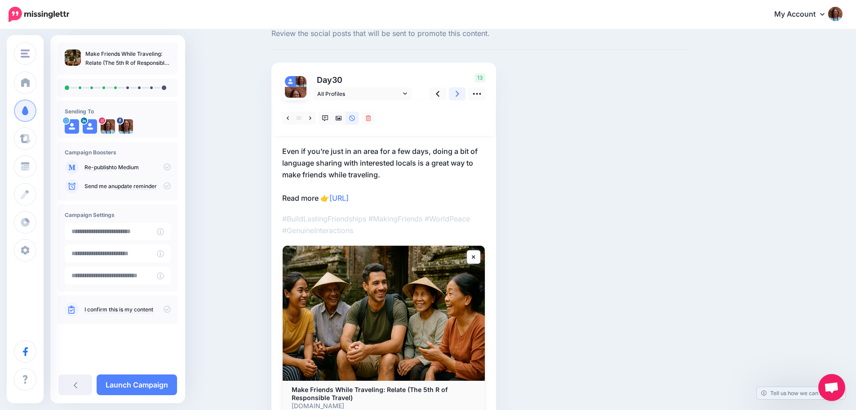
click at [459, 93] on icon at bounding box center [458, 94] width 4 height 6
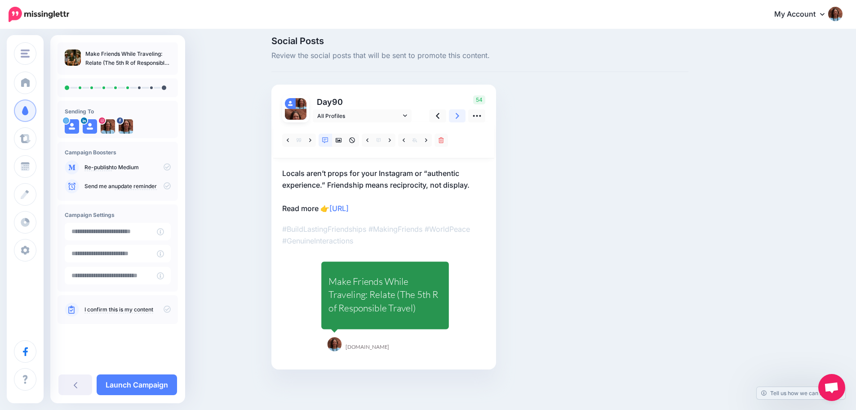
scroll to position [7, 0]
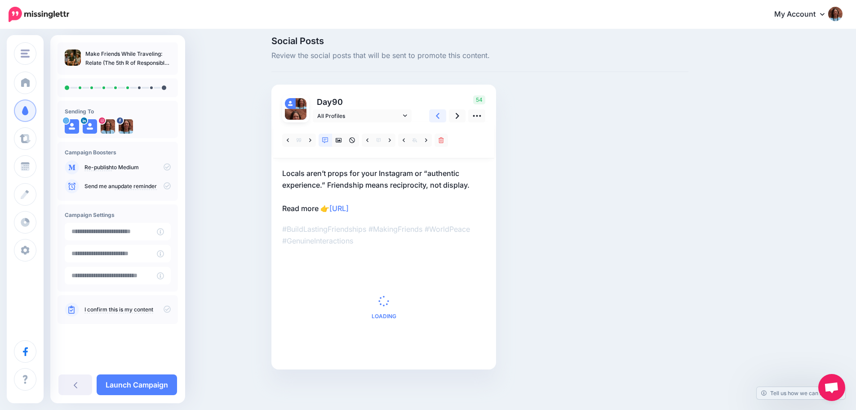
click at [440, 116] on icon at bounding box center [438, 115] width 4 height 9
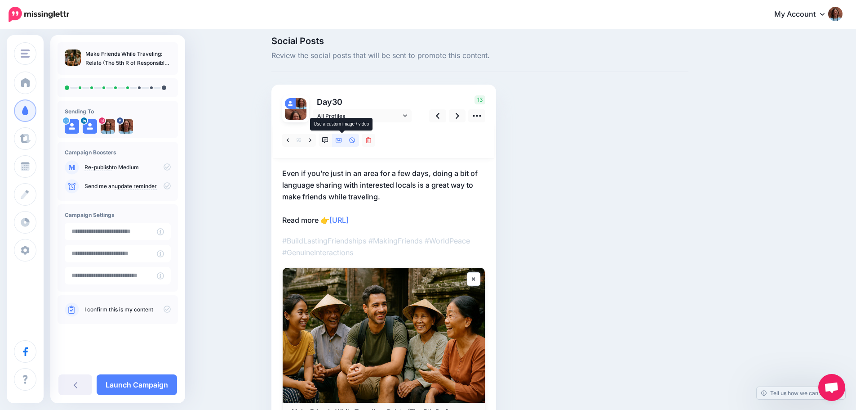
click at [342, 141] on icon at bounding box center [339, 140] width 6 height 4
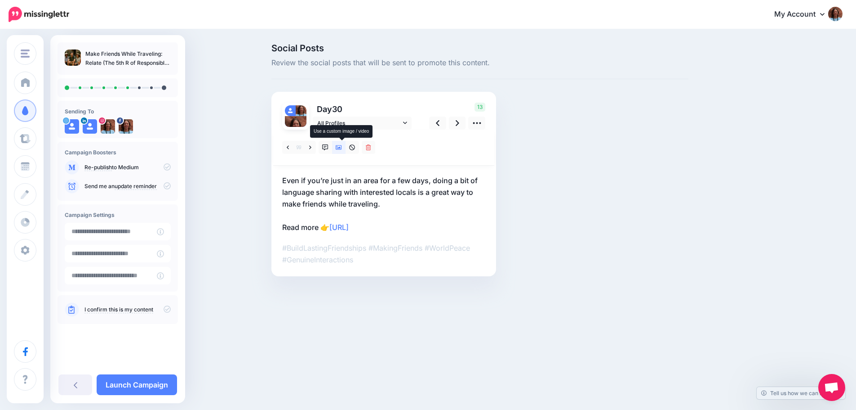
scroll to position [0, 0]
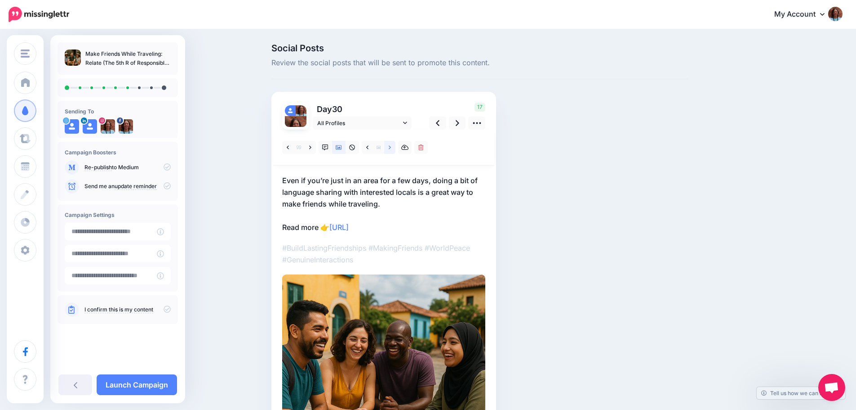
click at [391, 149] on icon at bounding box center [390, 147] width 2 height 6
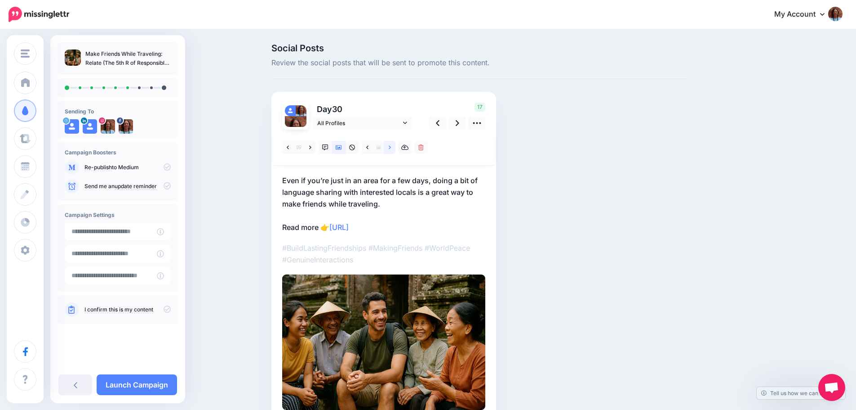
click at [391, 149] on icon at bounding box center [390, 147] width 2 height 6
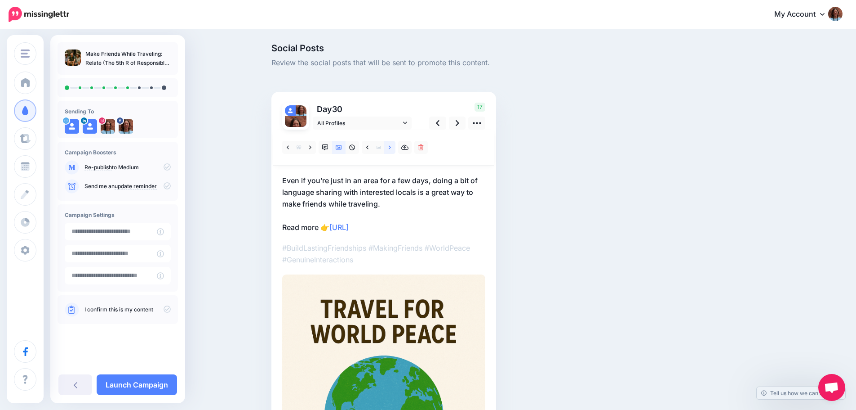
click at [391, 149] on icon at bounding box center [390, 147] width 2 height 6
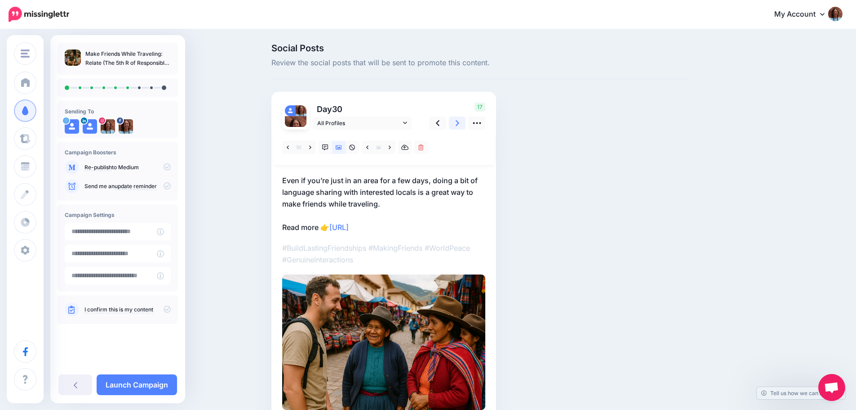
click at [459, 127] on icon at bounding box center [458, 122] width 4 height 9
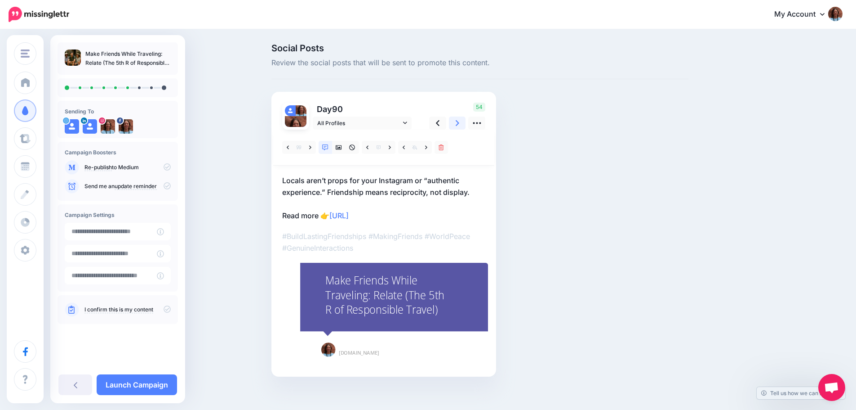
click at [464, 121] on link at bounding box center [457, 122] width 17 height 13
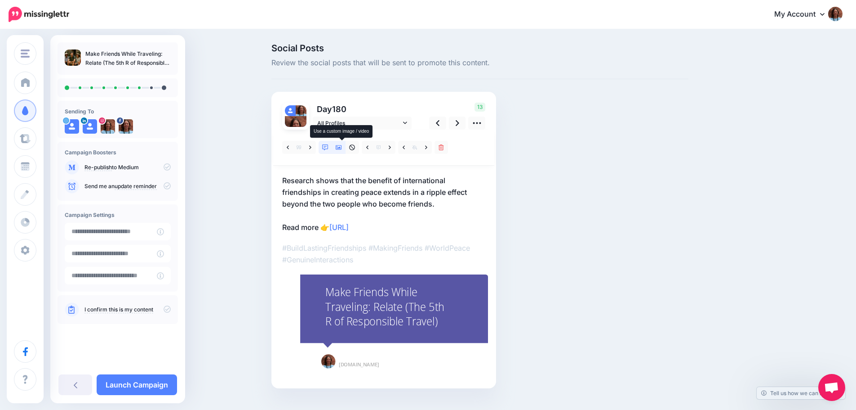
click at [342, 149] on icon at bounding box center [339, 147] width 6 height 4
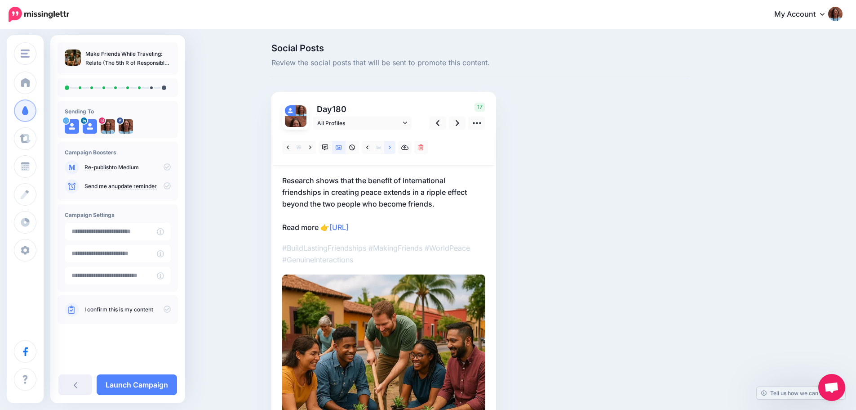
click at [391, 149] on icon at bounding box center [390, 147] width 2 height 6
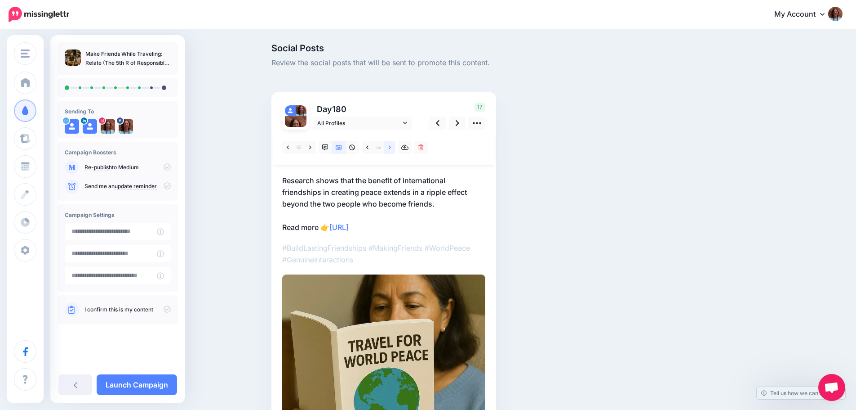
click at [391, 149] on icon at bounding box center [390, 147] width 2 height 6
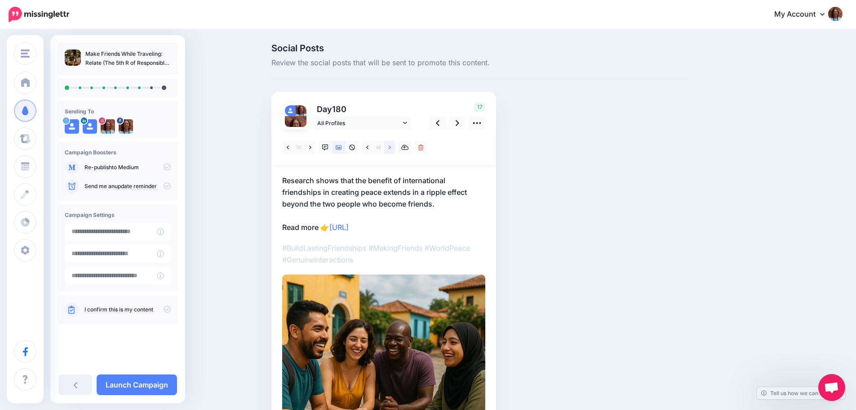
click at [391, 149] on icon at bounding box center [390, 147] width 2 height 6
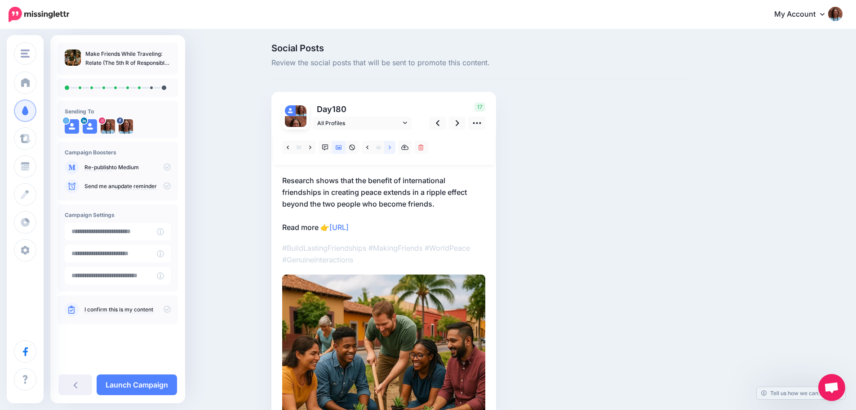
click at [391, 149] on icon at bounding box center [390, 147] width 2 height 6
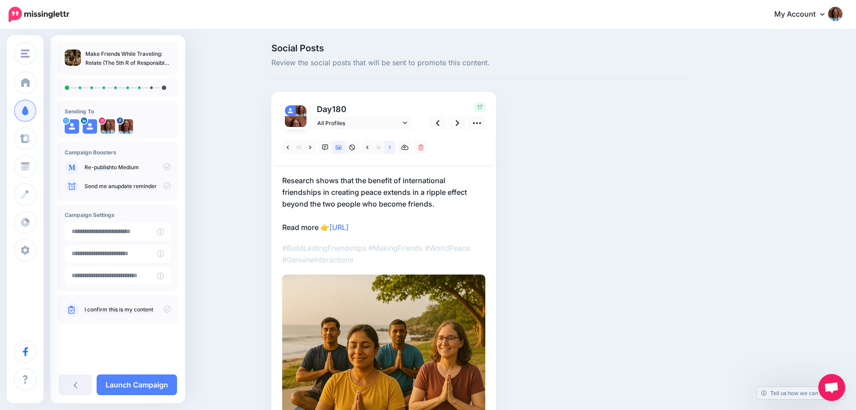
click at [391, 149] on icon at bounding box center [390, 147] width 2 height 6
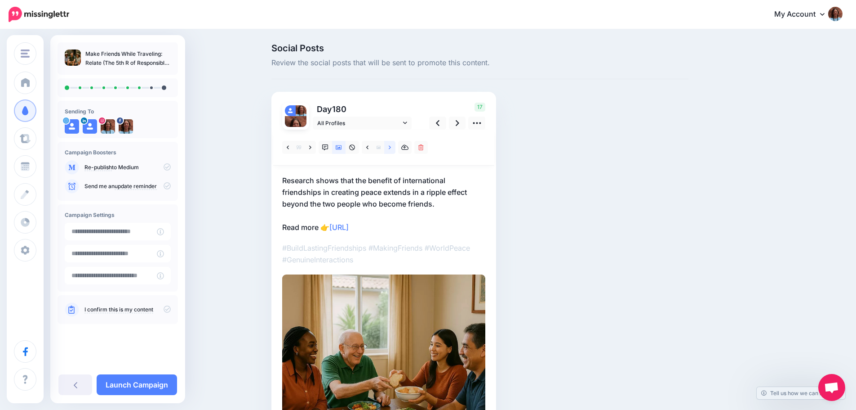
click at [391, 149] on icon at bounding box center [390, 147] width 2 height 6
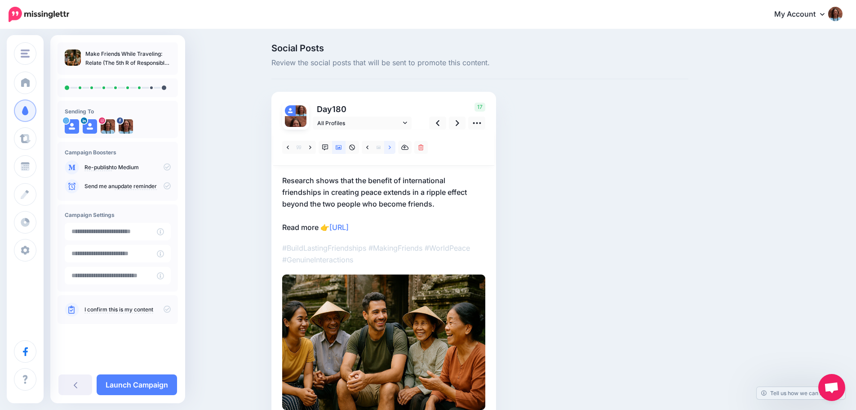
click at [391, 149] on icon at bounding box center [390, 147] width 2 height 6
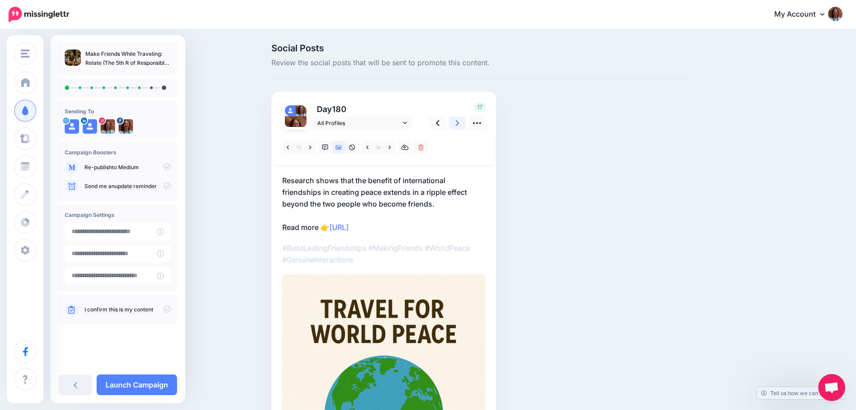
click at [463, 125] on link at bounding box center [457, 122] width 17 height 13
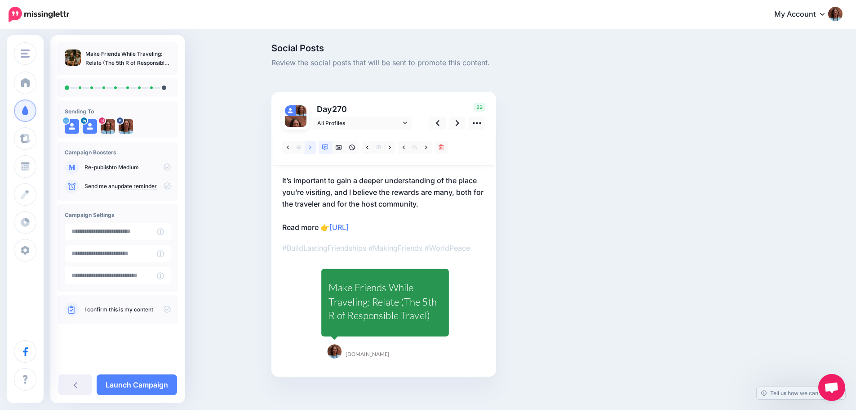
click at [315, 147] on link at bounding box center [310, 147] width 11 height 13
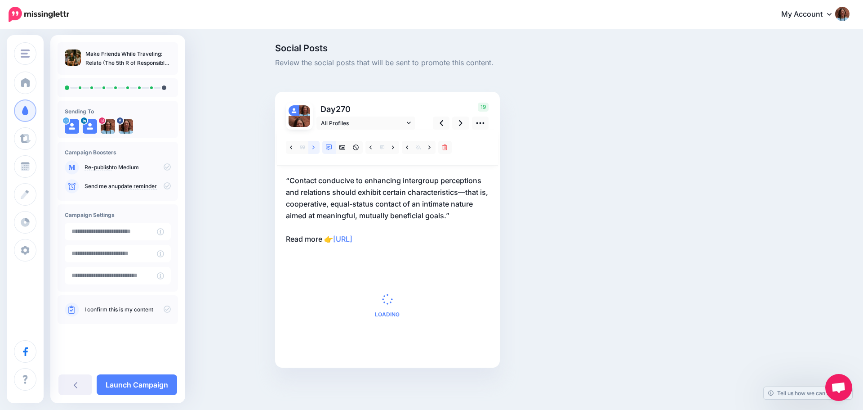
click at [315, 147] on link at bounding box center [313, 147] width 11 height 13
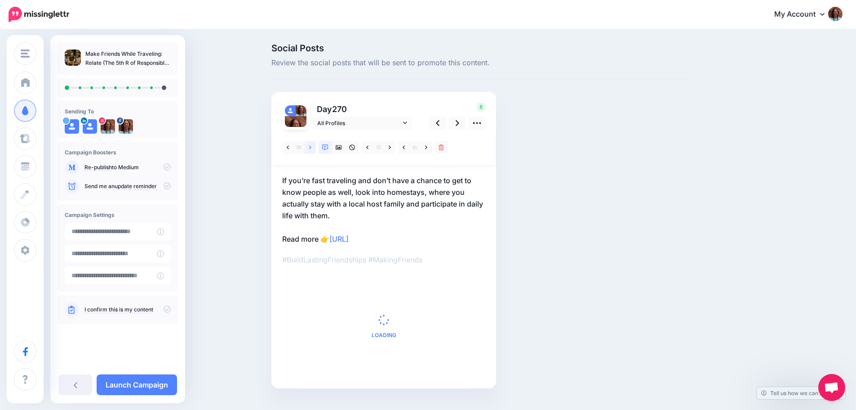
click at [315, 147] on link at bounding box center [310, 147] width 11 height 13
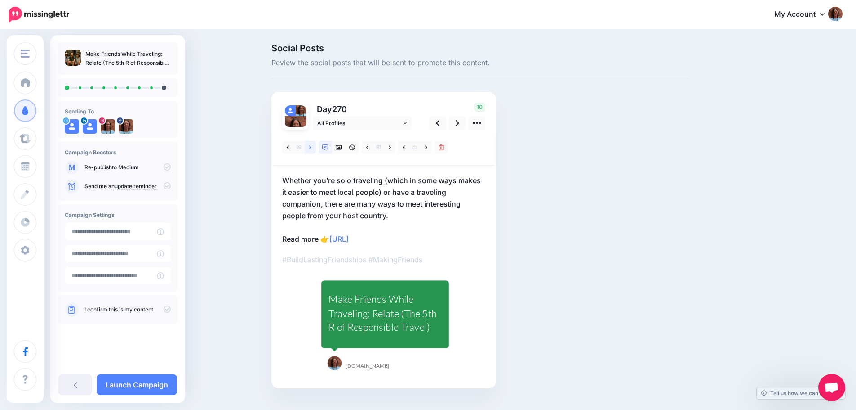
click at [315, 147] on link at bounding box center [310, 147] width 11 height 13
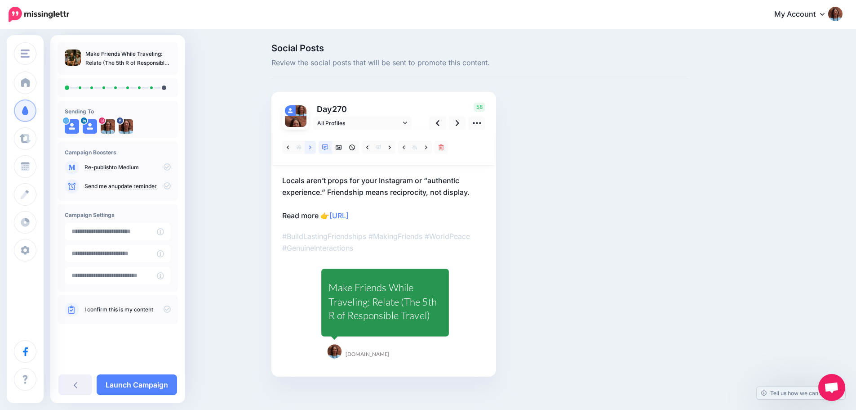
click at [315, 147] on link at bounding box center [310, 147] width 11 height 13
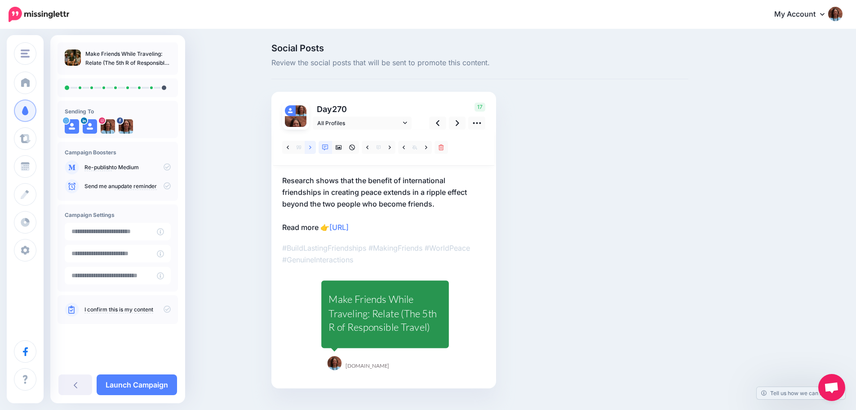
click at [315, 147] on link at bounding box center [310, 147] width 11 height 13
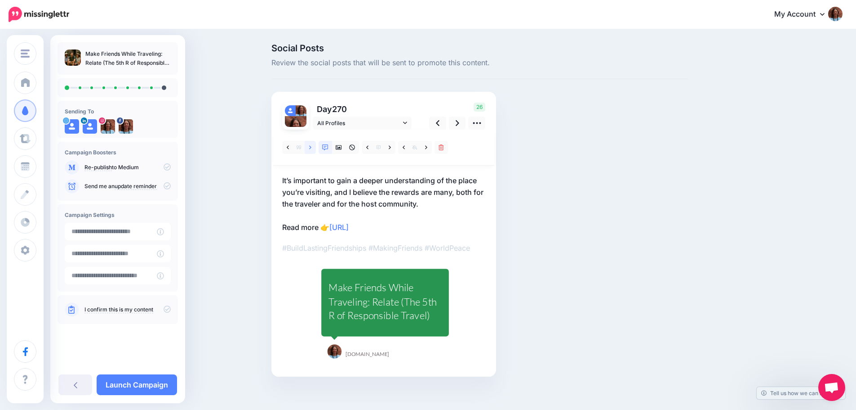
click at [315, 147] on link at bounding box center [310, 147] width 11 height 13
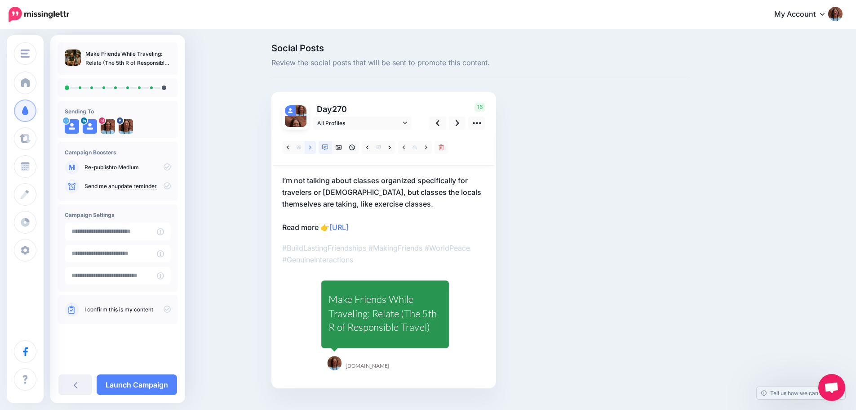
click at [315, 147] on link at bounding box center [310, 147] width 11 height 13
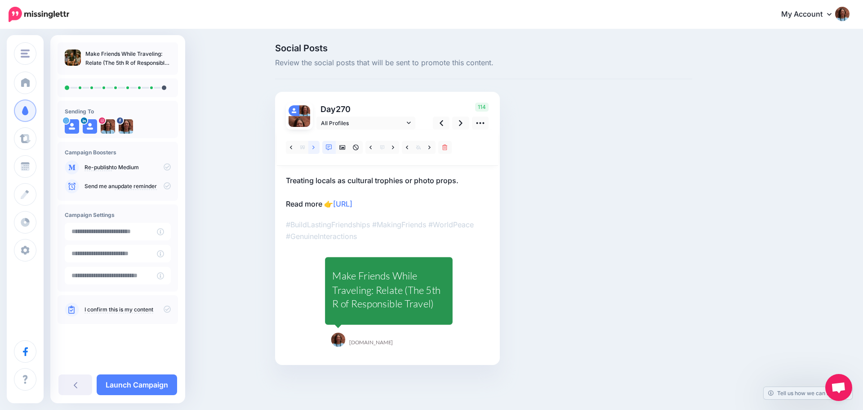
click at [315, 147] on link at bounding box center [313, 147] width 11 height 13
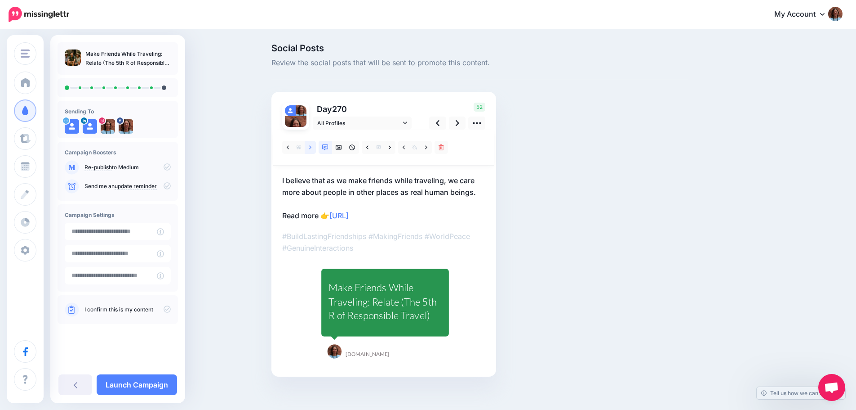
click at [315, 147] on link at bounding box center [310, 147] width 11 height 13
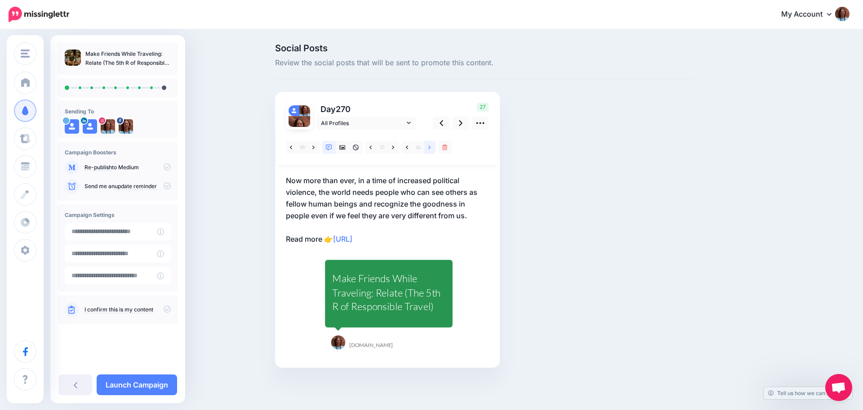
click at [429, 146] on icon at bounding box center [429, 147] width 2 height 4
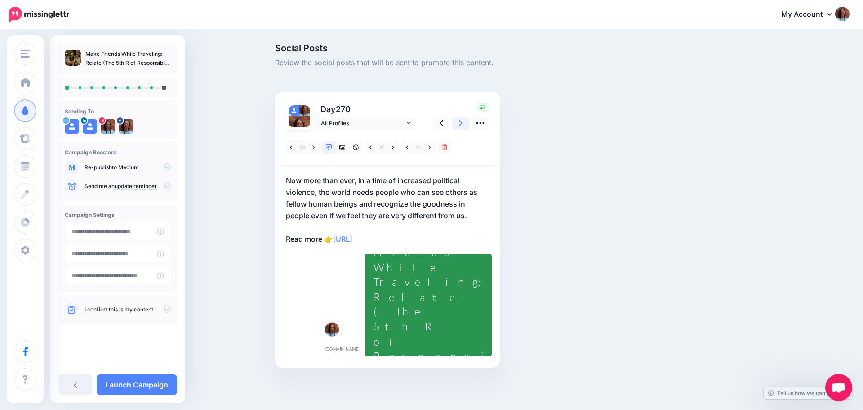
click at [460, 127] on icon at bounding box center [461, 122] width 4 height 9
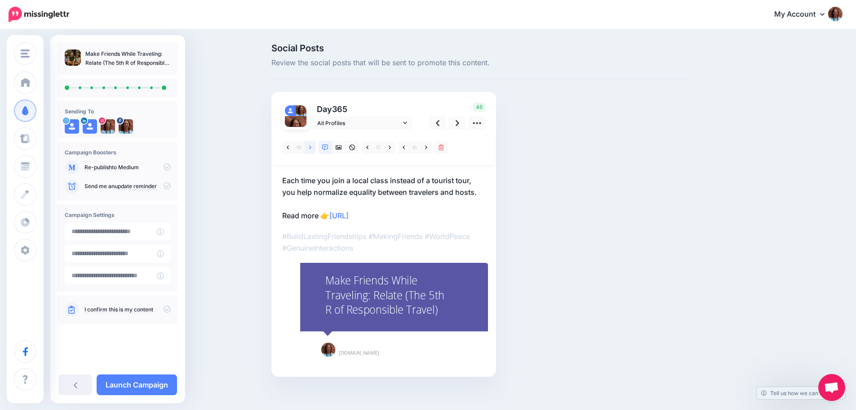
click at [312, 147] on icon at bounding box center [310, 147] width 2 height 6
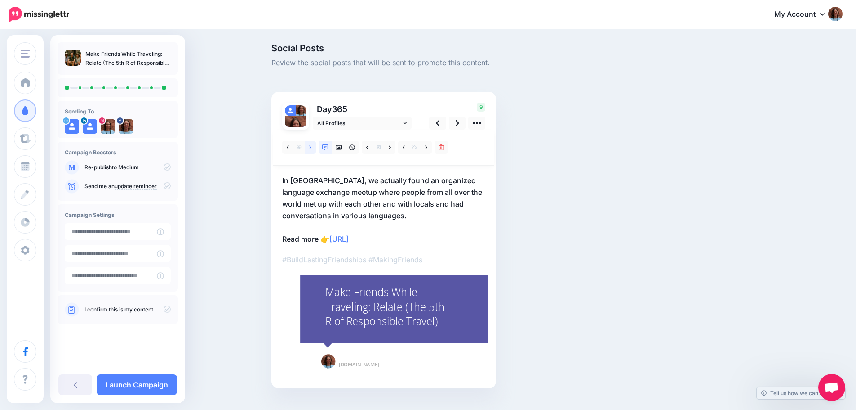
click at [312, 147] on icon at bounding box center [310, 147] width 2 height 6
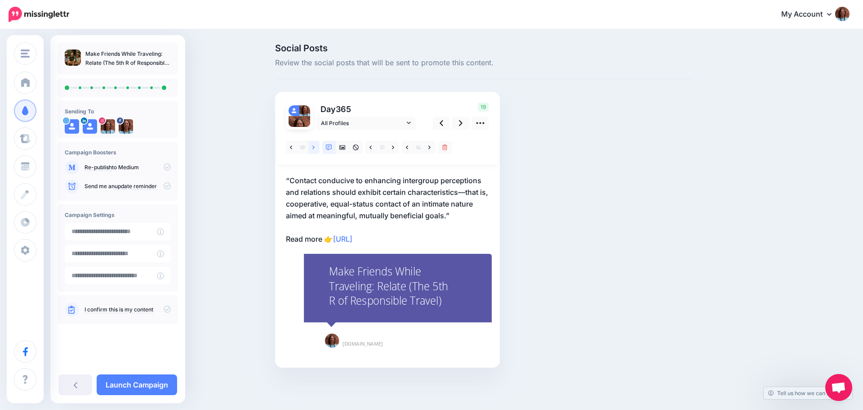
click at [313, 147] on icon at bounding box center [313, 147] width 2 height 6
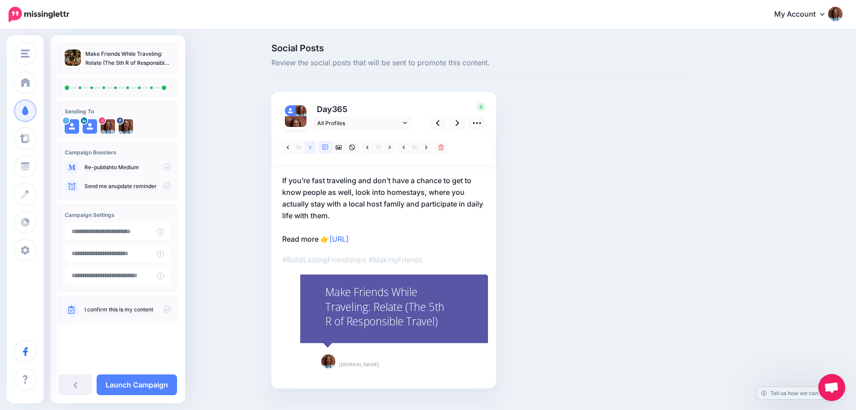
click at [312, 147] on icon at bounding box center [310, 147] width 2 height 6
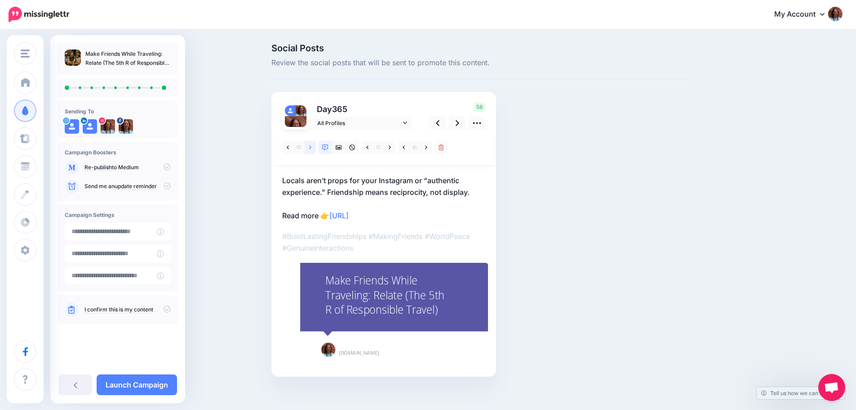
click at [312, 147] on icon at bounding box center [310, 147] width 2 height 6
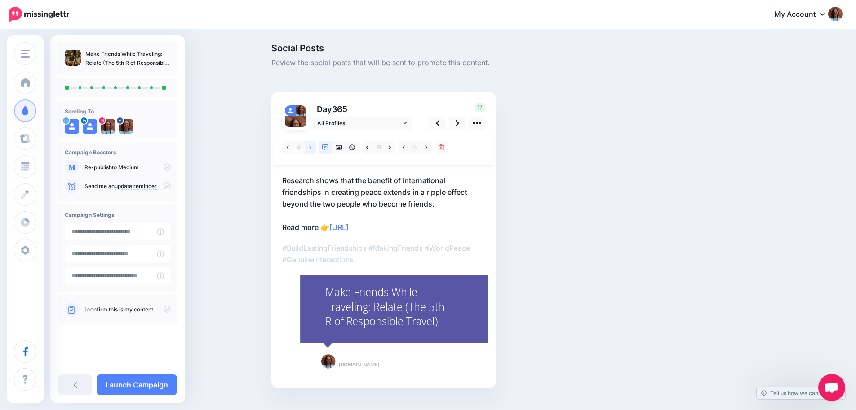
click at [312, 147] on icon at bounding box center [310, 147] width 2 height 6
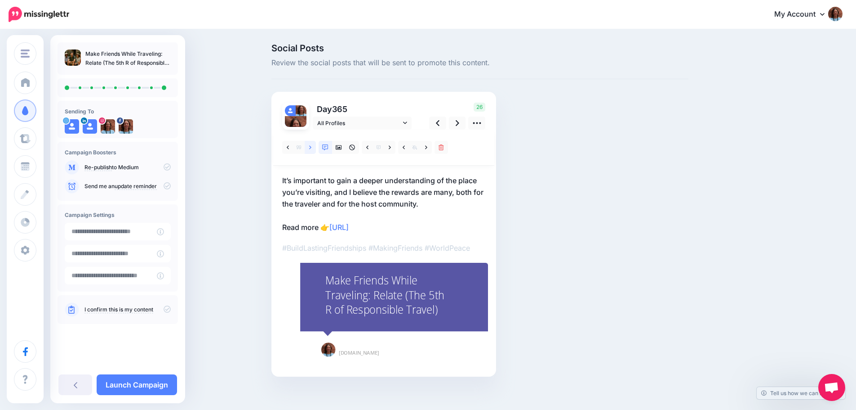
click at [312, 147] on icon at bounding box center [310, 147] width 2 height 6
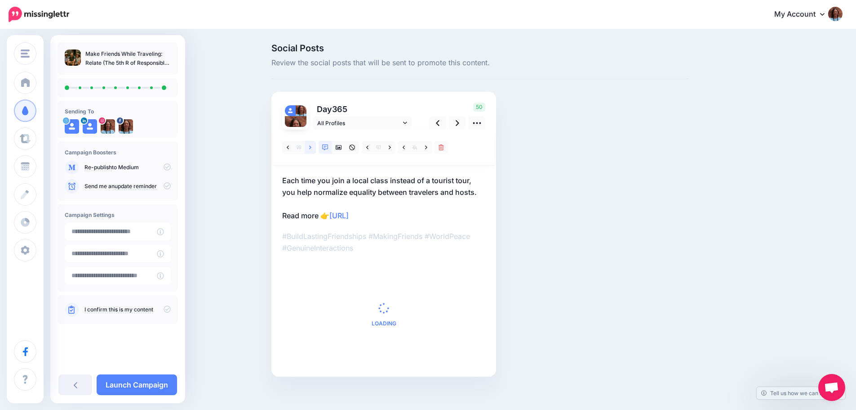
click at [312, 147] on icon at bounding box center [310, 147] width 2 height 6
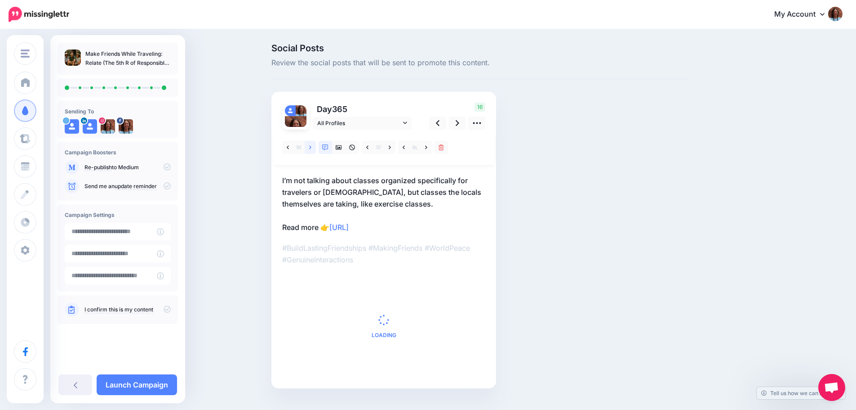
click at [312, 147] on icon at bounding box center [310, 147] width 2 height 6
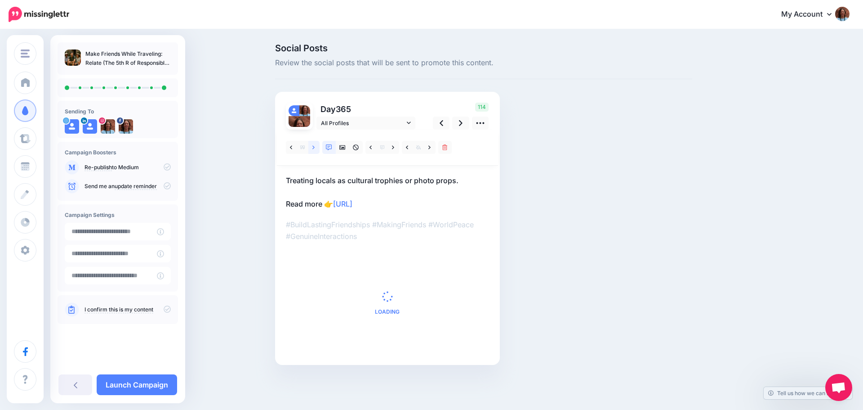
click at [313, 147] on icon at bounding box center [313, 147] width 2 height 6
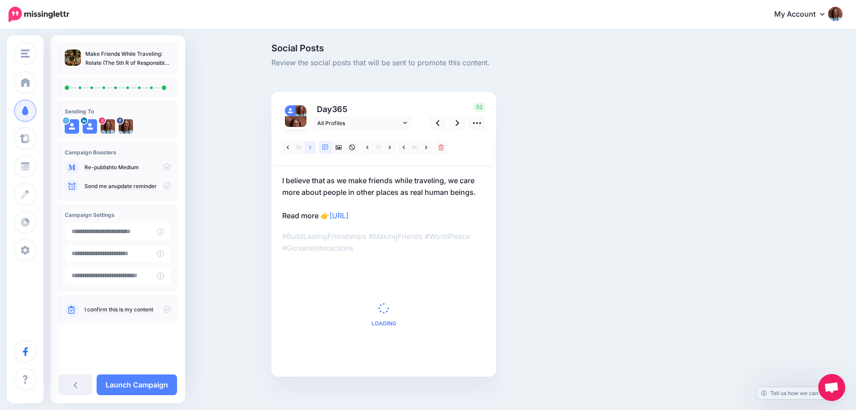
click at [312, 147] on icon at bounding box center [310, 147] width 2 height 6
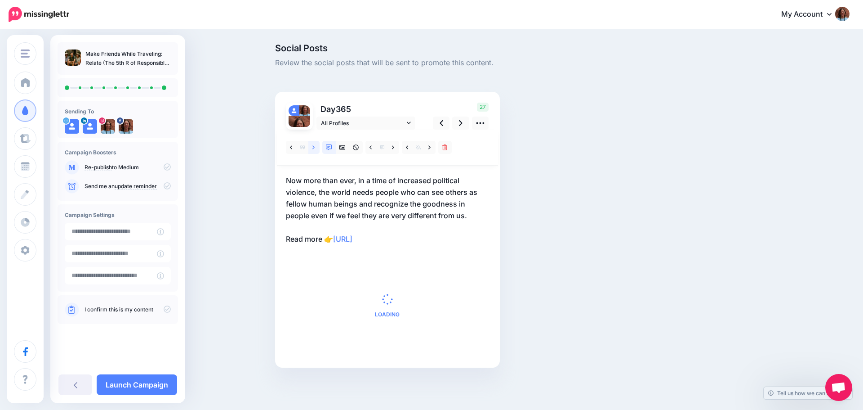
click at [314, 146] on icon at bounding box center [313, 147] width 2 height 6
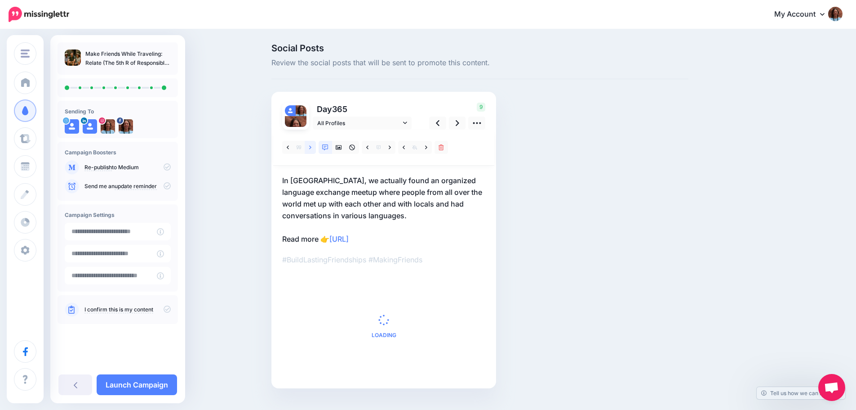
click at [312, 146] on icon at bounding box center [310, 147] width 2 height 6
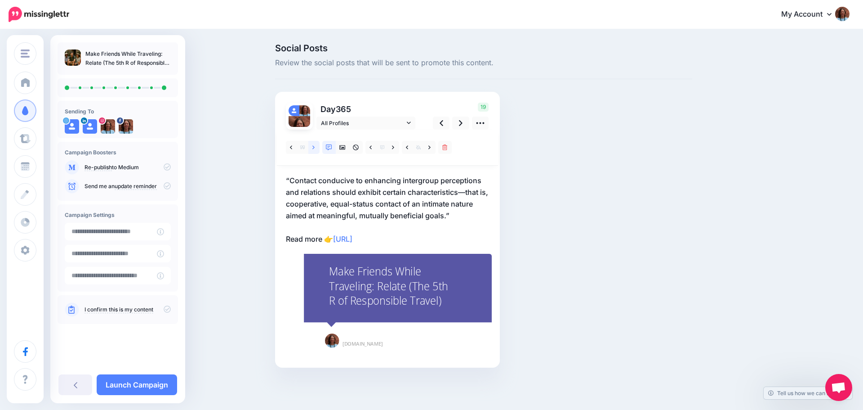
click at [314, 146] on icon at bounding box center [313, 147] width 2 height 6
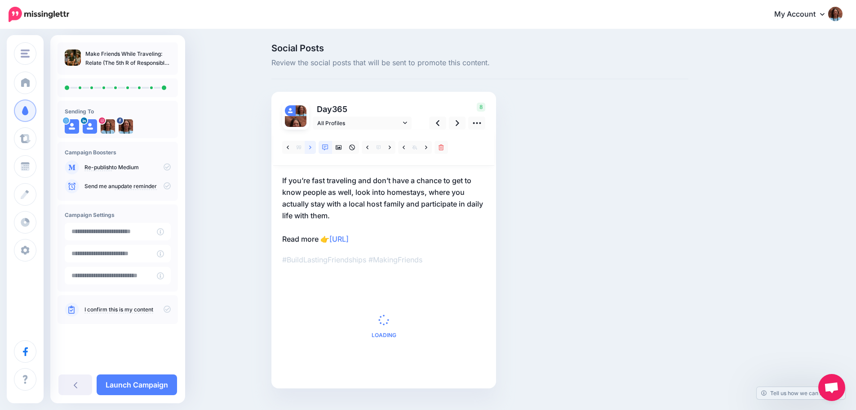
click at [312, 146] on icon at bounding box center [310, 147] width 2 height 6
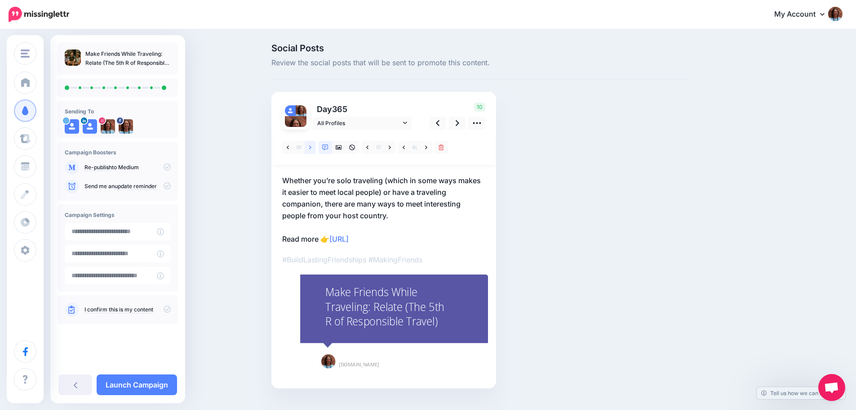
click at [312, 149] on icon at bounding box center [310, 147] width 2 height 6
click at [312, 147] on icon at bounding box center [310, 147] width 2 height 6
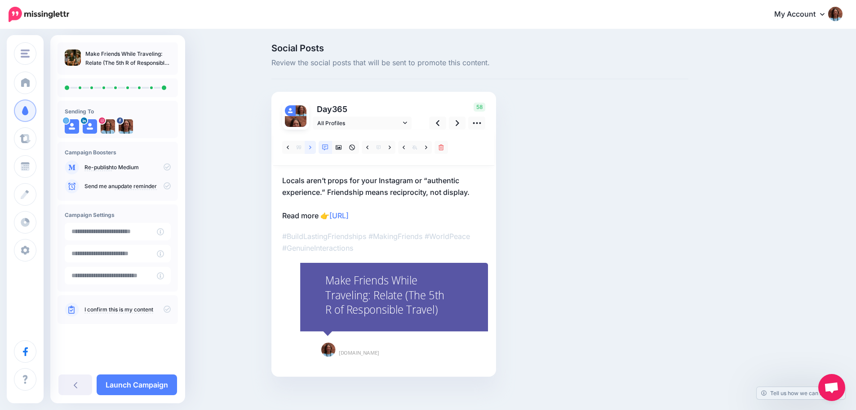
click at [312, 147] on icon at bounding box center [310, 147] width 2 height 6
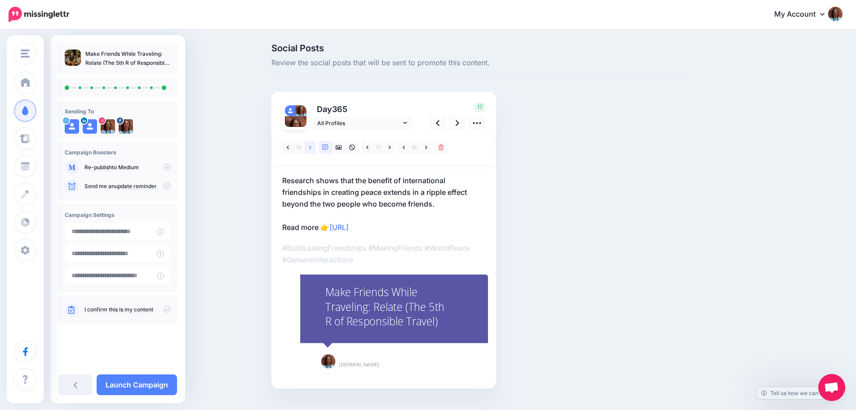
click at [312, 147] on icon at bounding box center [310, 147] width 2 height 6
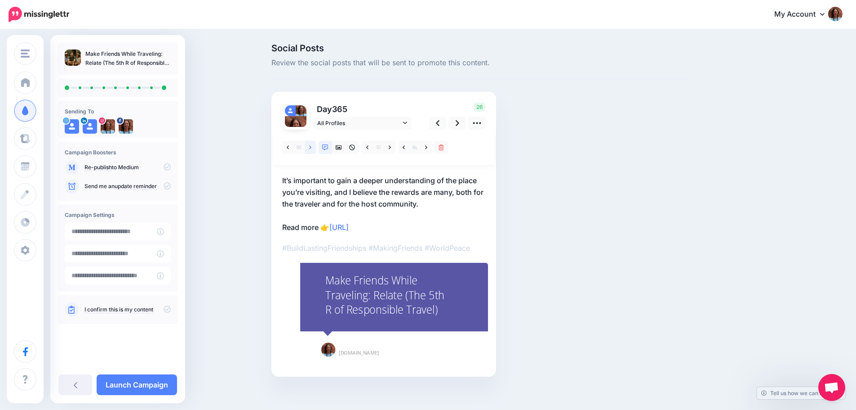
click at [312, 147] on icon at bounding box center [310, 147] width 2 height 6
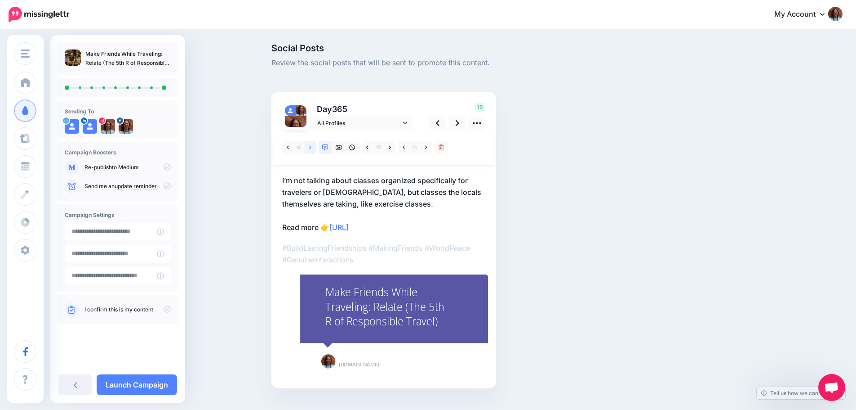
click at [312, 147] on icon at bounding box center [310, 147] width 2 height 6
click at [341, 149] on icon at bounding box center [339, 147] width 6 height 6
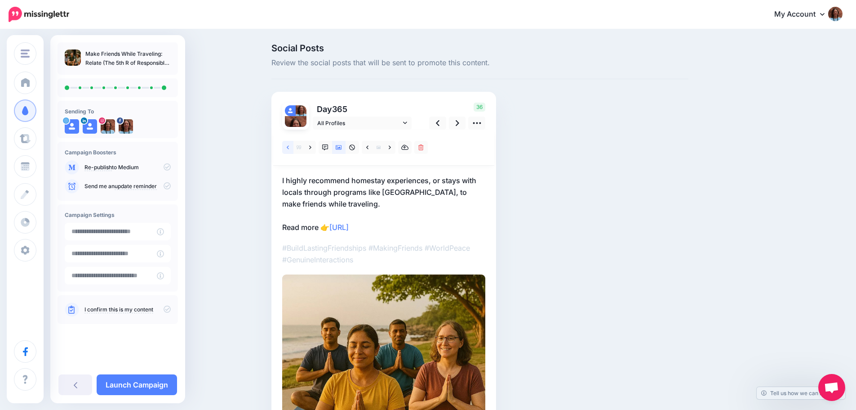
click at [289, 146] on icon at bounding box center [288, 147] width 2 height 6
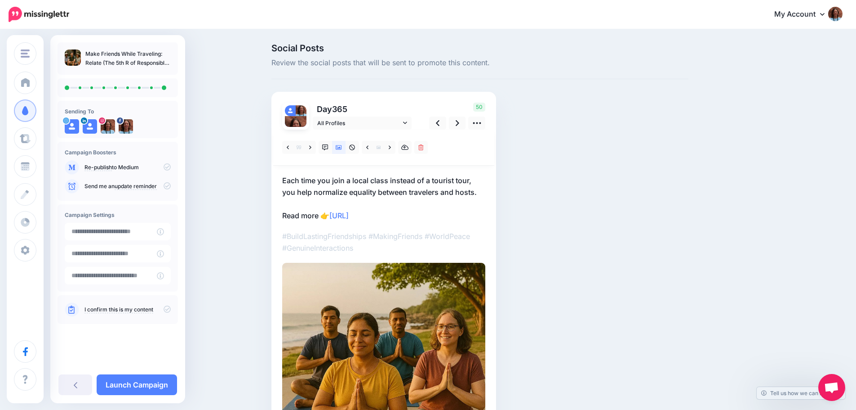
click at [570, 141] on div "Social Posts Review the social posts that will be sent to promote this content.…" at bounding box center [480, 274] width 431 height 460
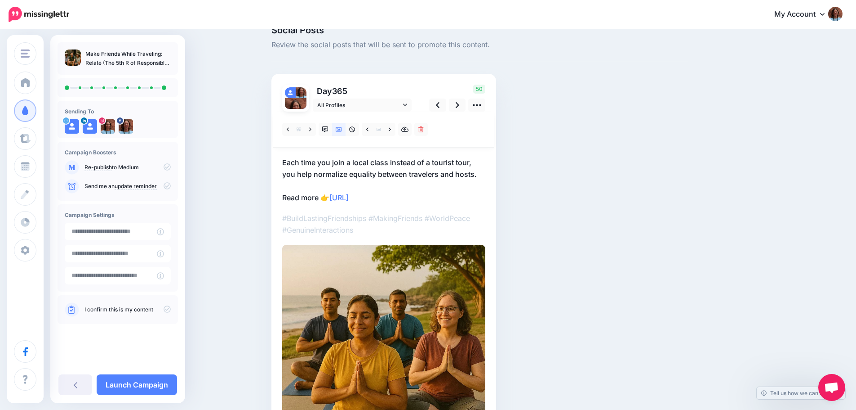
scroll to position [36, 0]
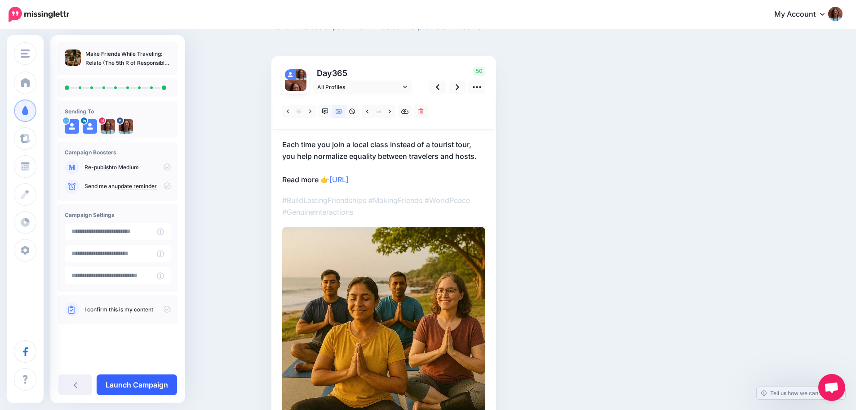
click at [125, 383] on link "Launch Campaign" at bounding box center [137, 384] width 80 height 21
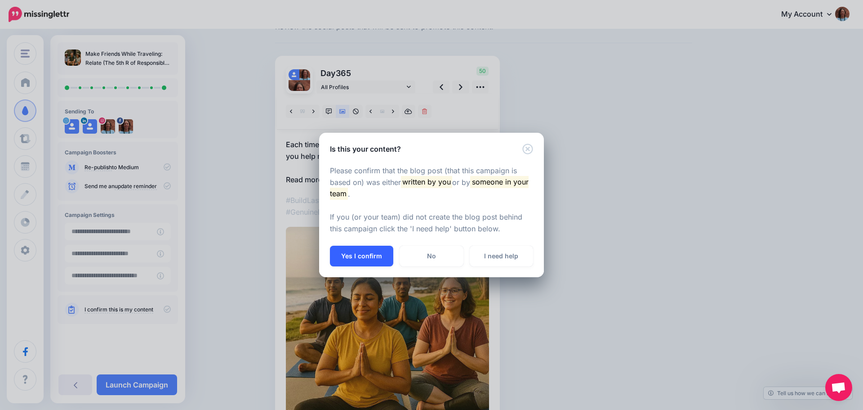
click at [365, 252] on button "Yes I confirm" at bounding box center [361, 255] width 63 height 21
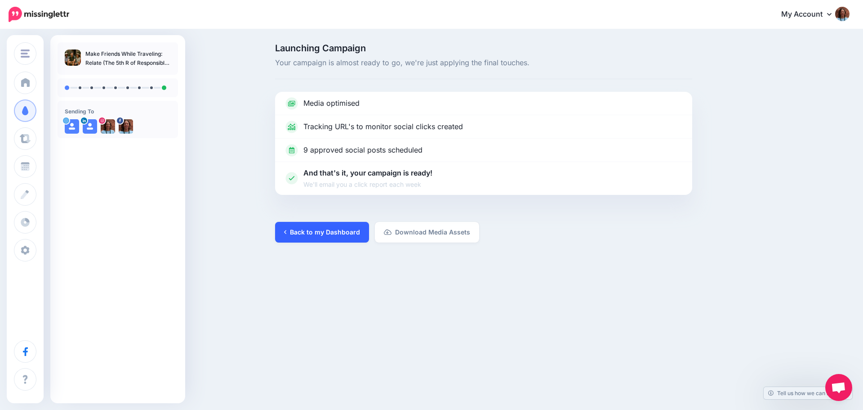
click at [304, 237] on link "Back to my Dashboard" at bounding box center [322, 232] width 94 height 21
